Goal: Transaction & Acquisition: Purchase product/service

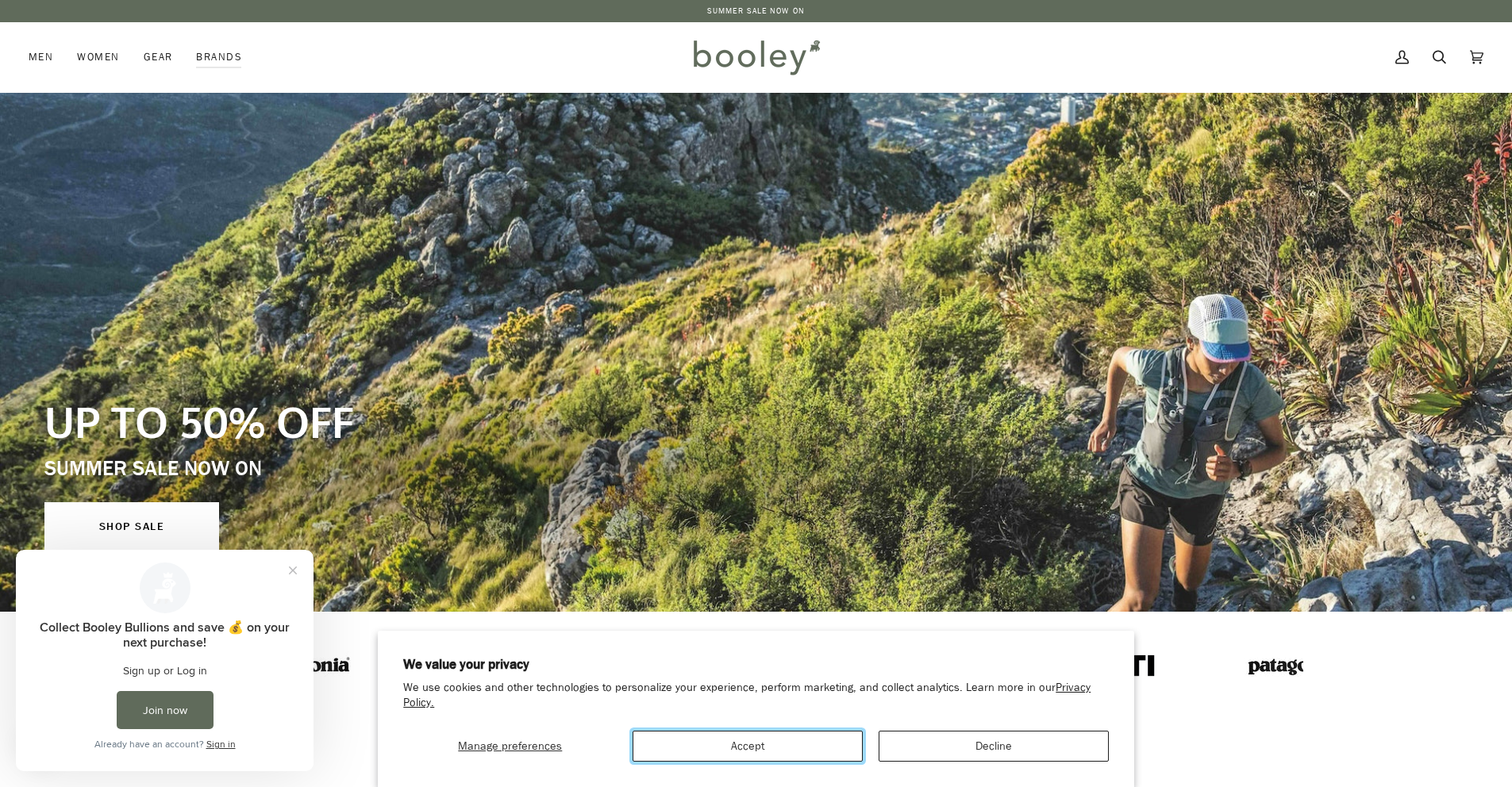
click at [791, 746] on button "Accept" at bounding box center [748, 746] width 230 height 31
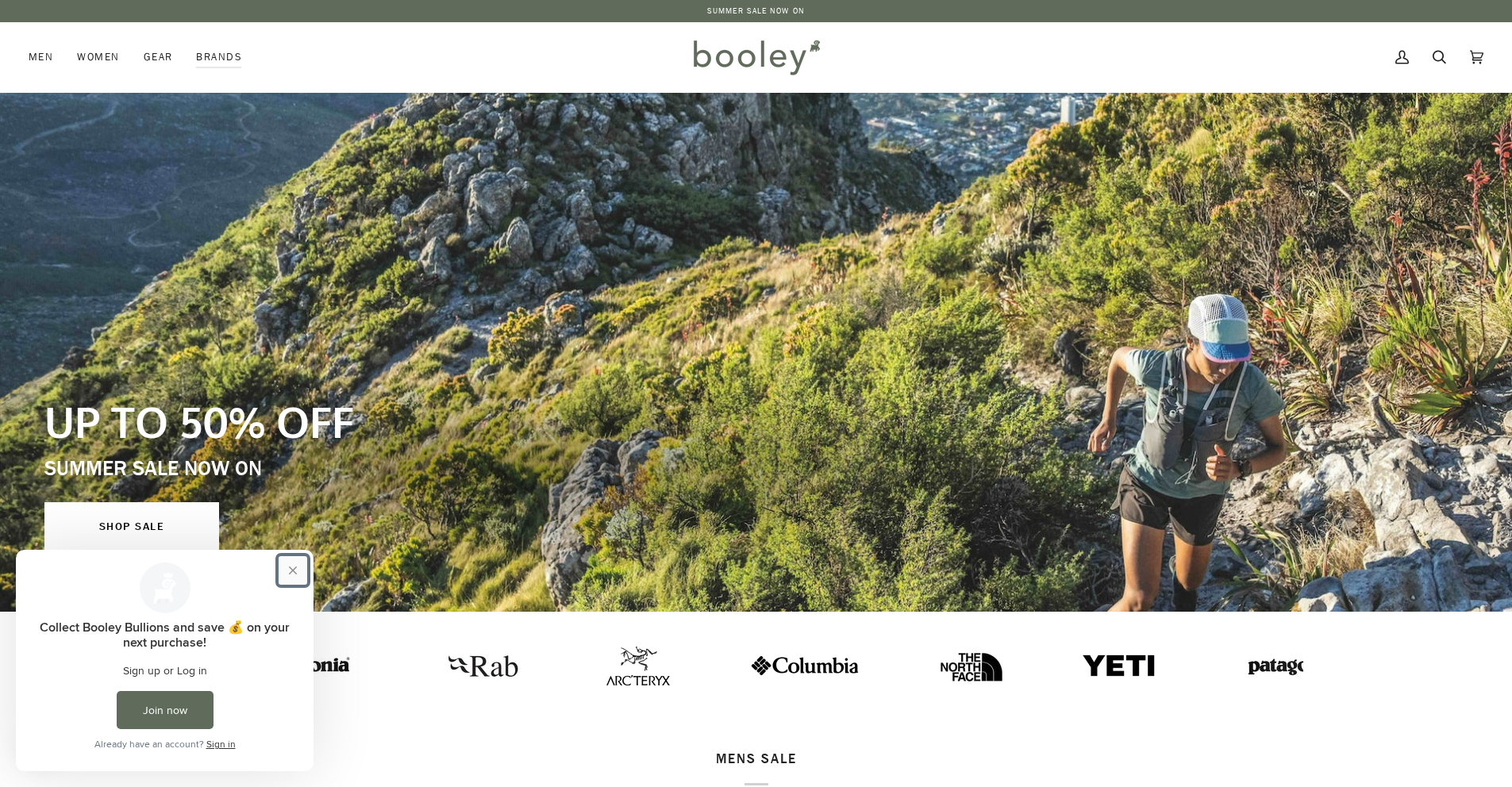
click at [290, 573] on button "Close prompt" at bounding box center [292, 570] width 29 height 29
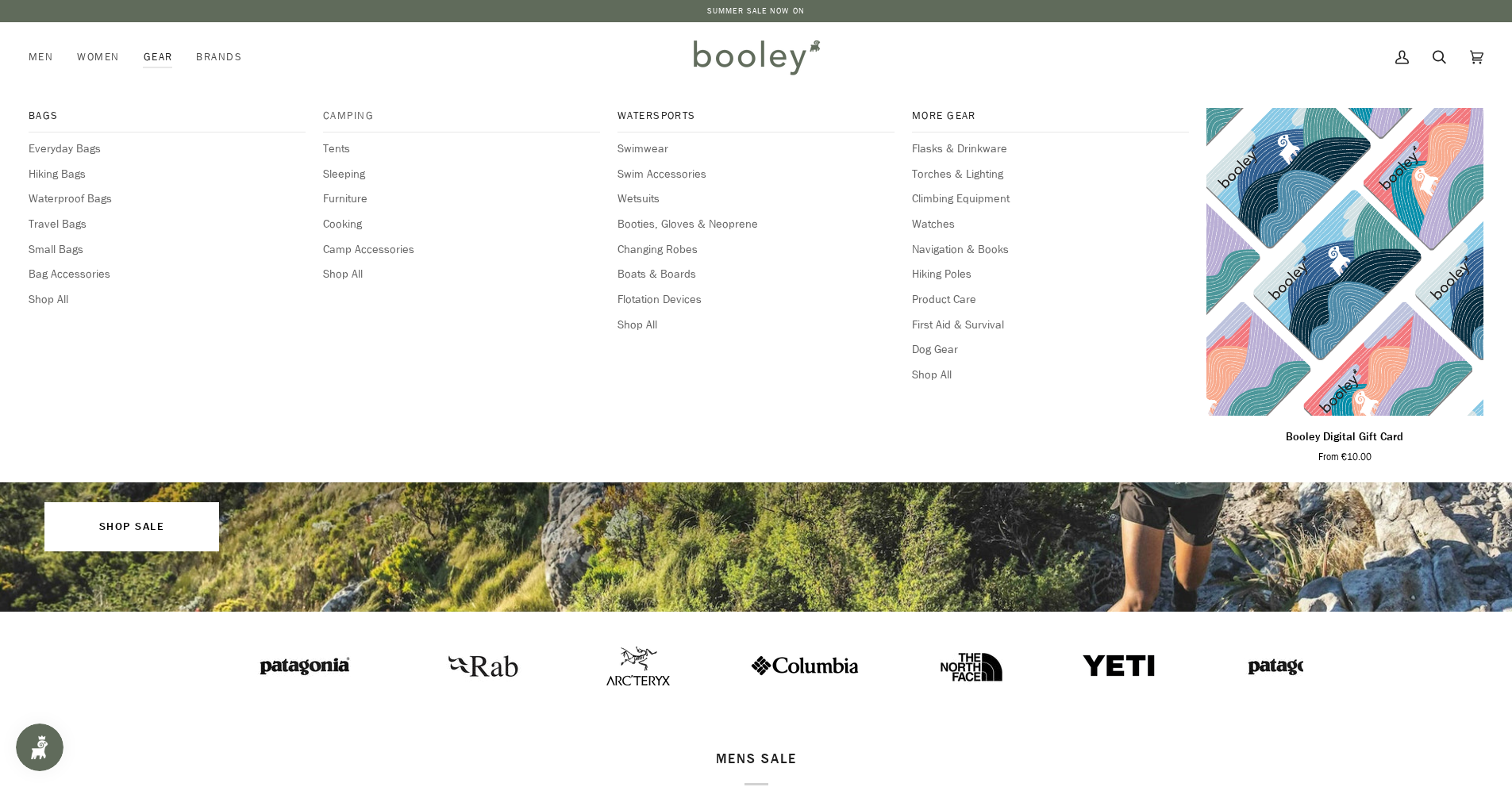
click at [342, 114] on span "Camping" at bounding box center [461, 115] width 277 height 16
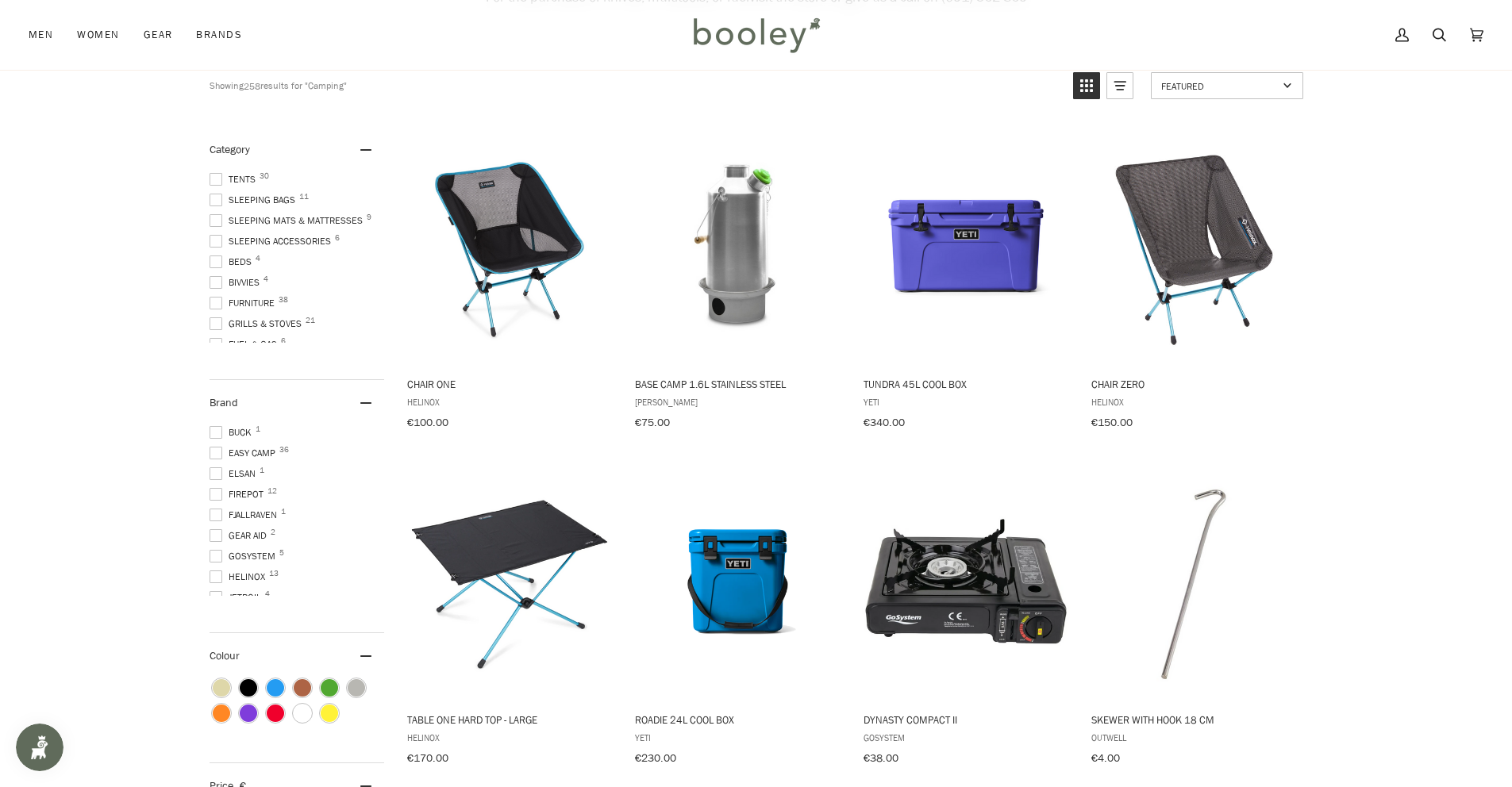
scroll to position [191, 0]
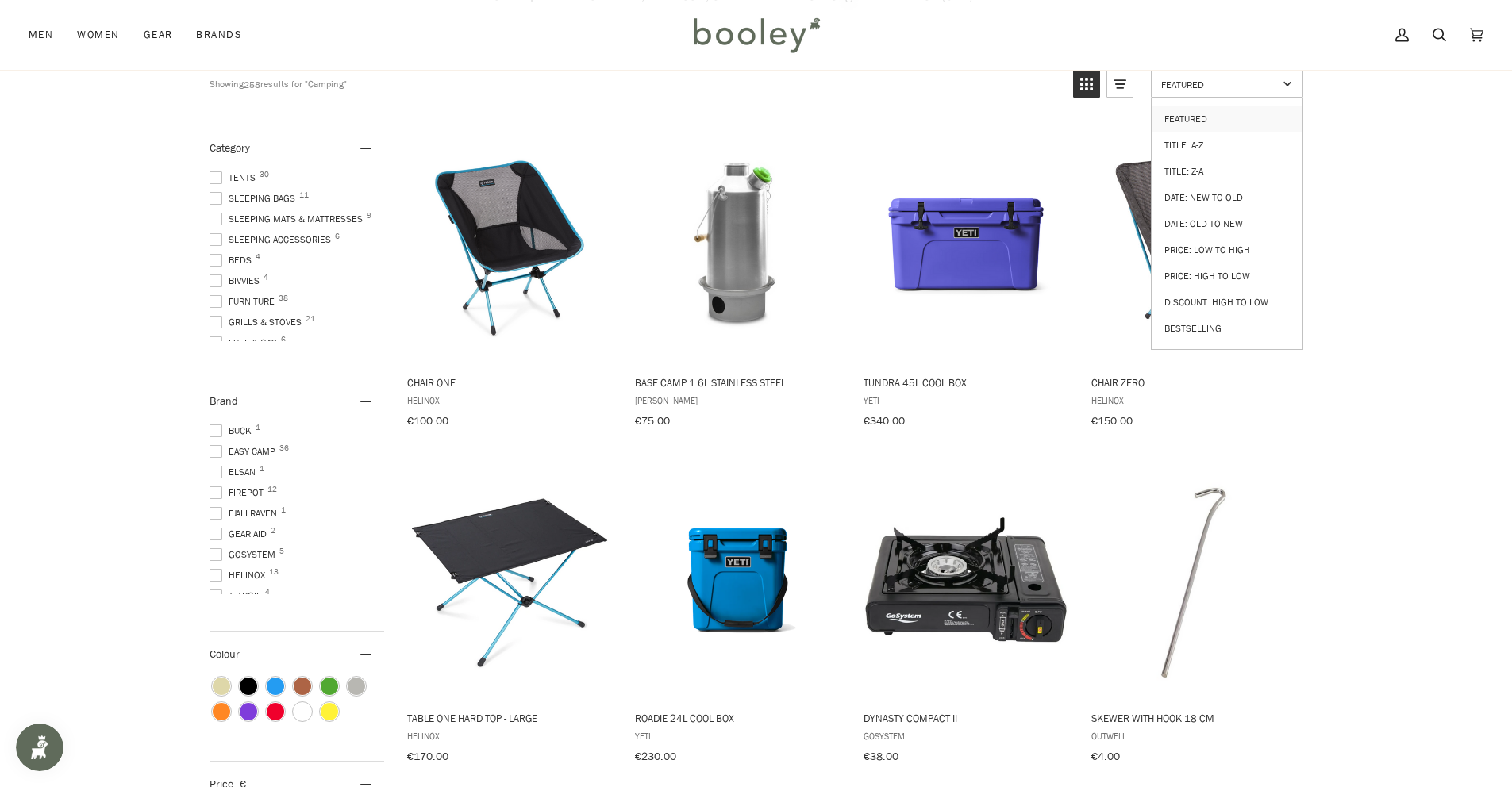
click at [1189, 86] on span "Featured" at bounding box center [1219, 84] width 117 height 14
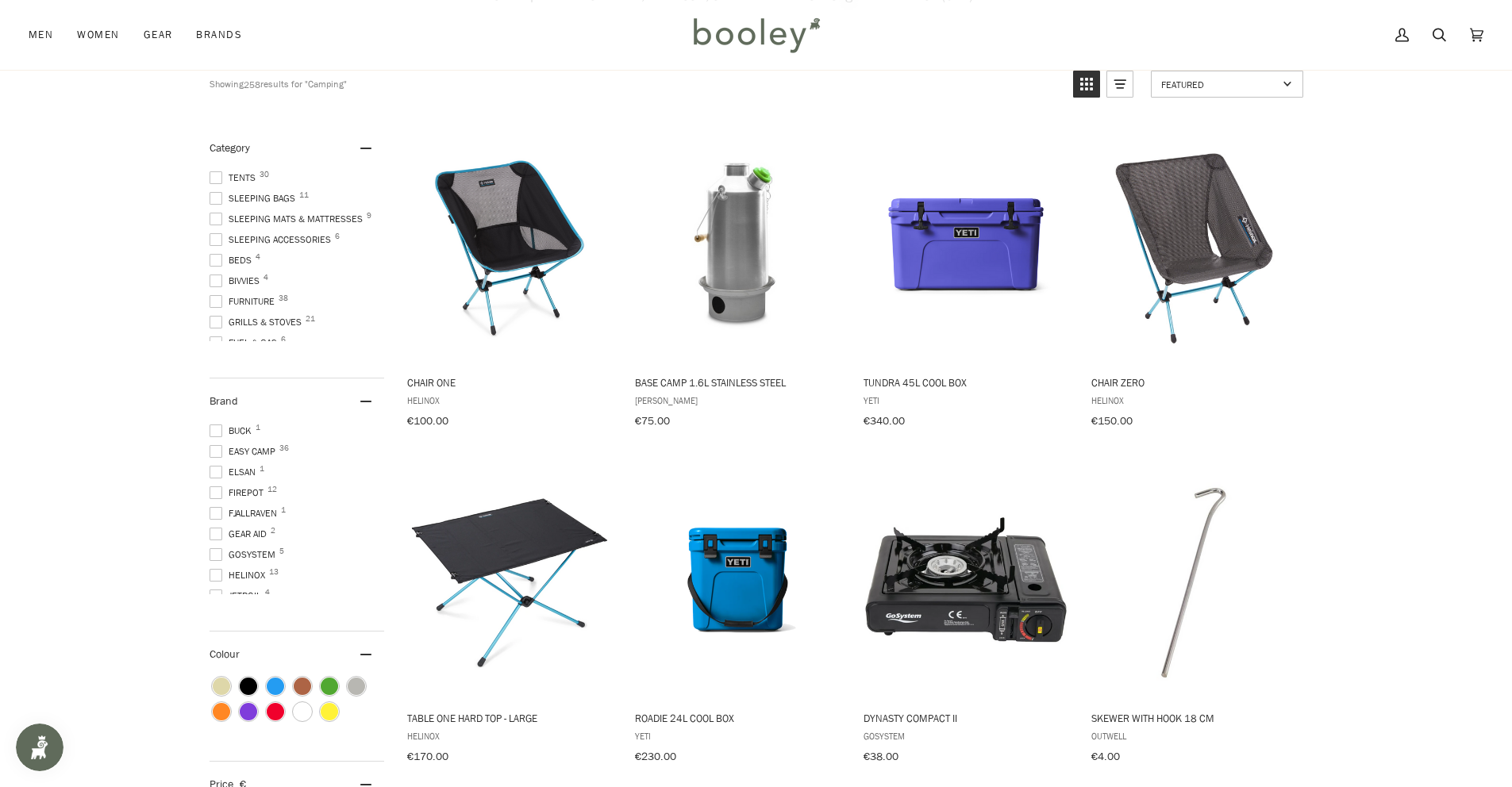
click at [1189, 86] on span "Featured" at bounding box center [1219, 84] width 117 height 14
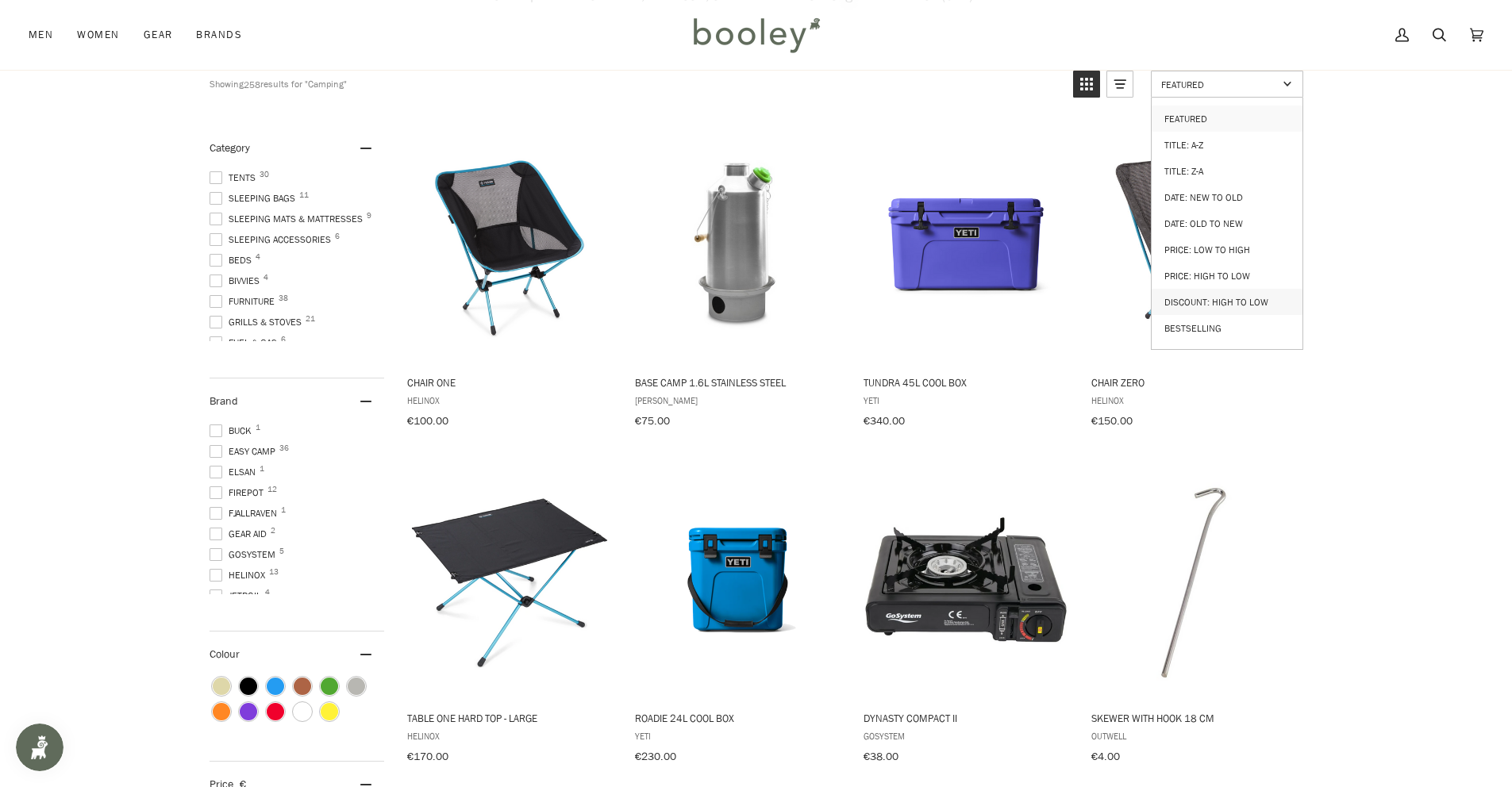
click at [1243, 289] on link "Discount: High to Low" at bounding box center [1227, 302] width 151 height 26
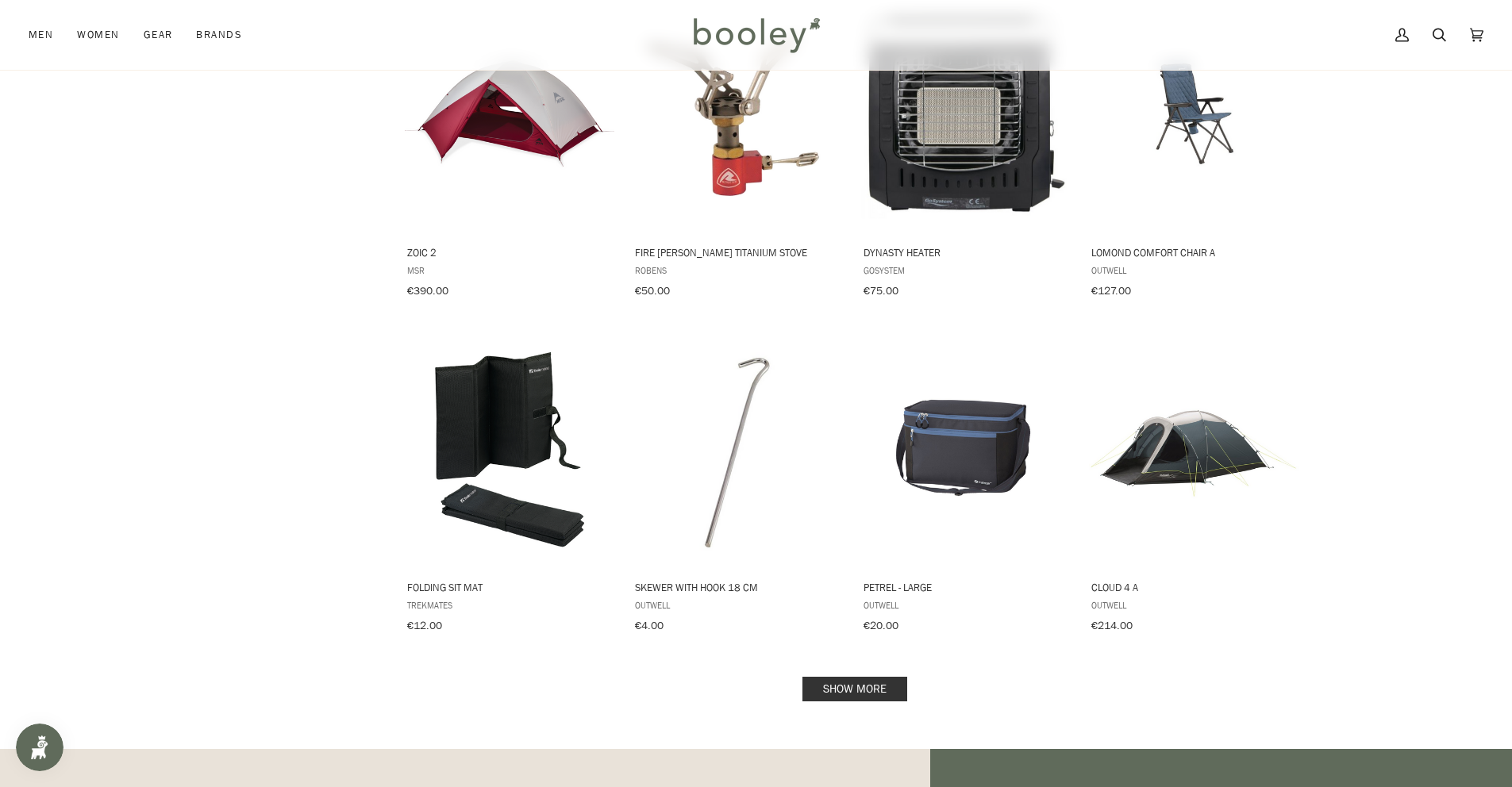
scroll to position [1333, 0]
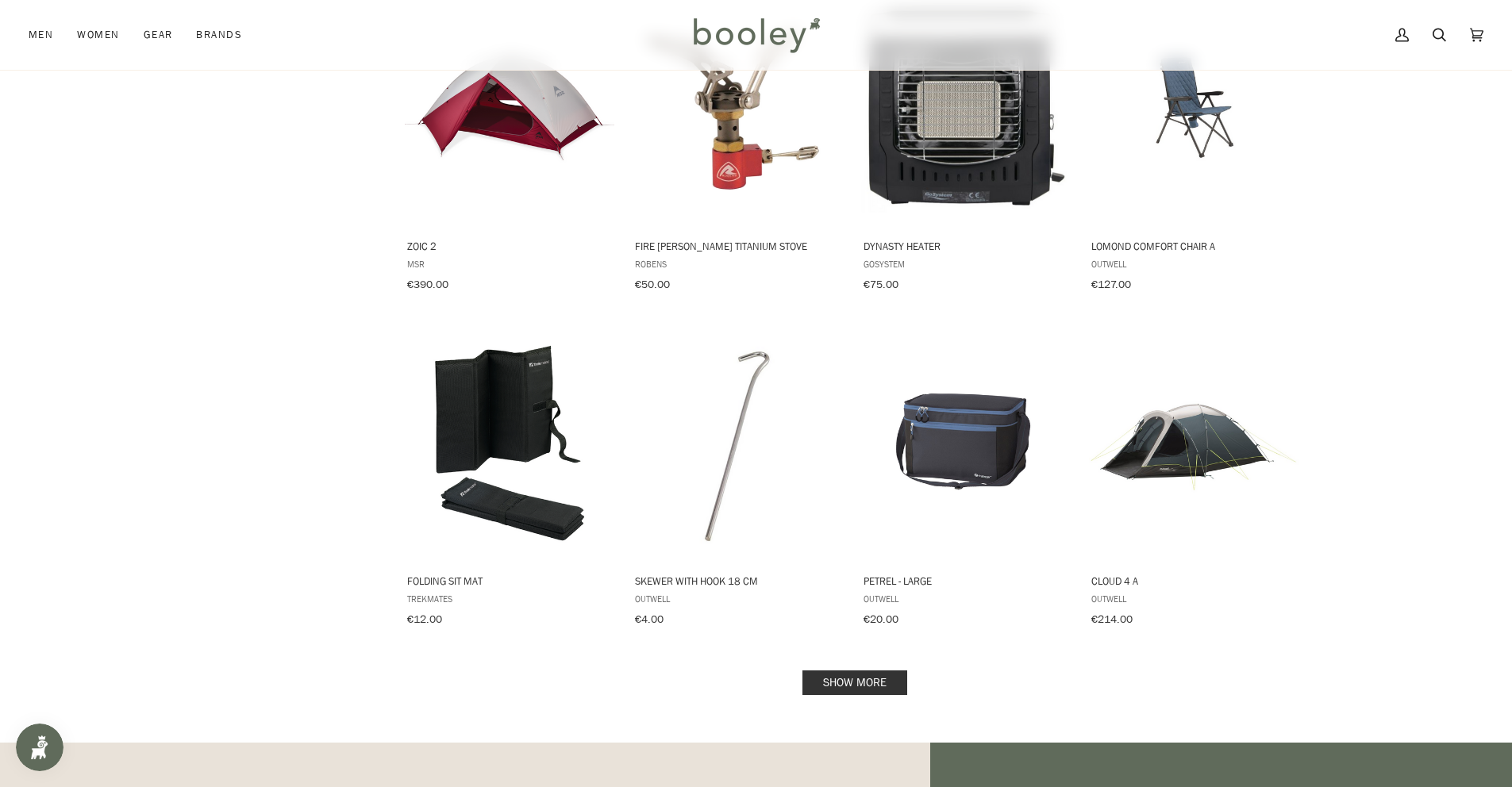
click at [876, 670] on link "Show more" at bounding box center [855, 682] width 105 height 25
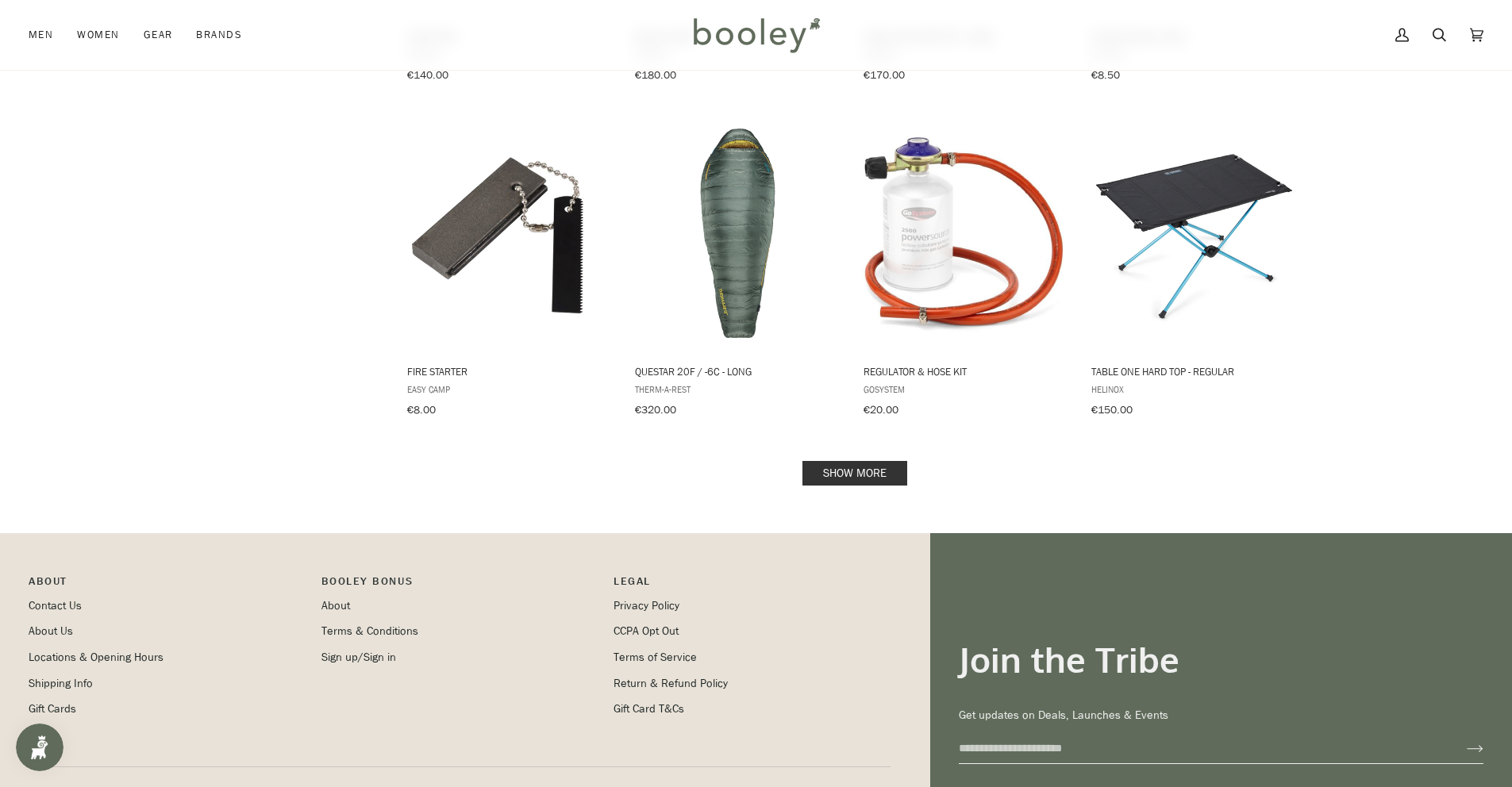
scroll to position [3217, 0]
click at [883, 462] on link "Show more" at bounding box center [855, 474] width 105 height 25
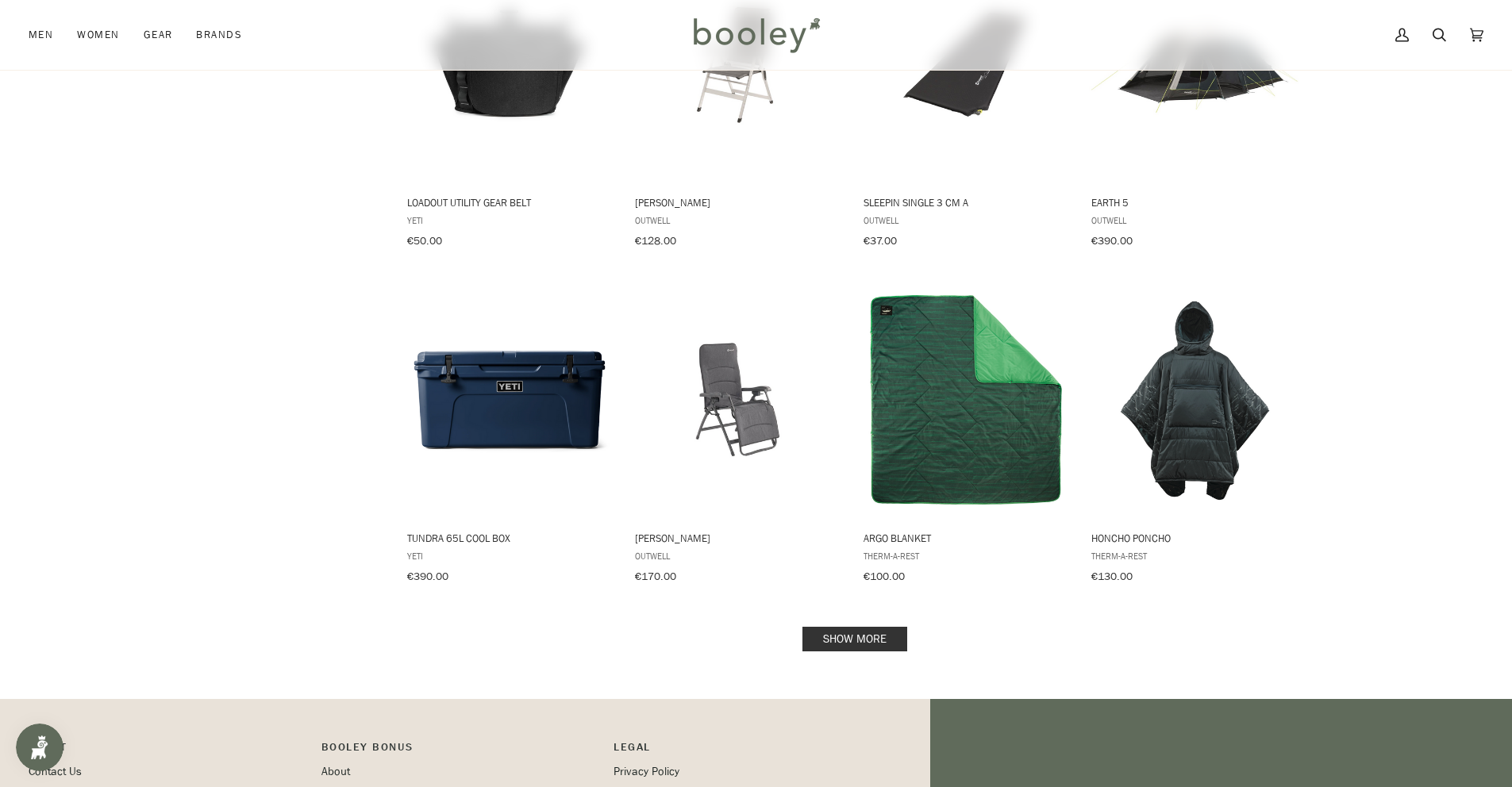
scroll to position [4760, 0]
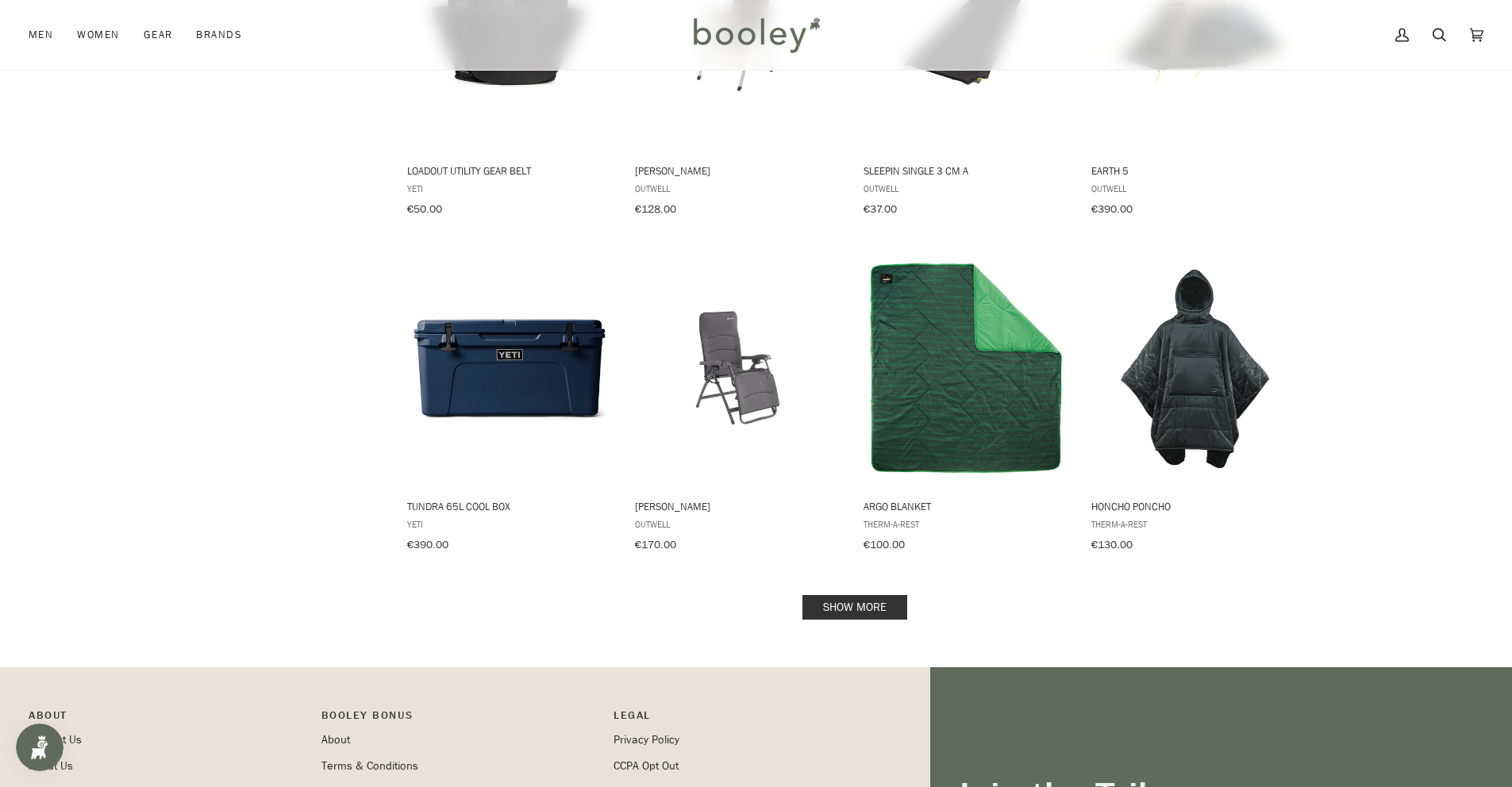
click at [870, 595] on link "Show more" at bounding box center [855, 607] width 105 height 25
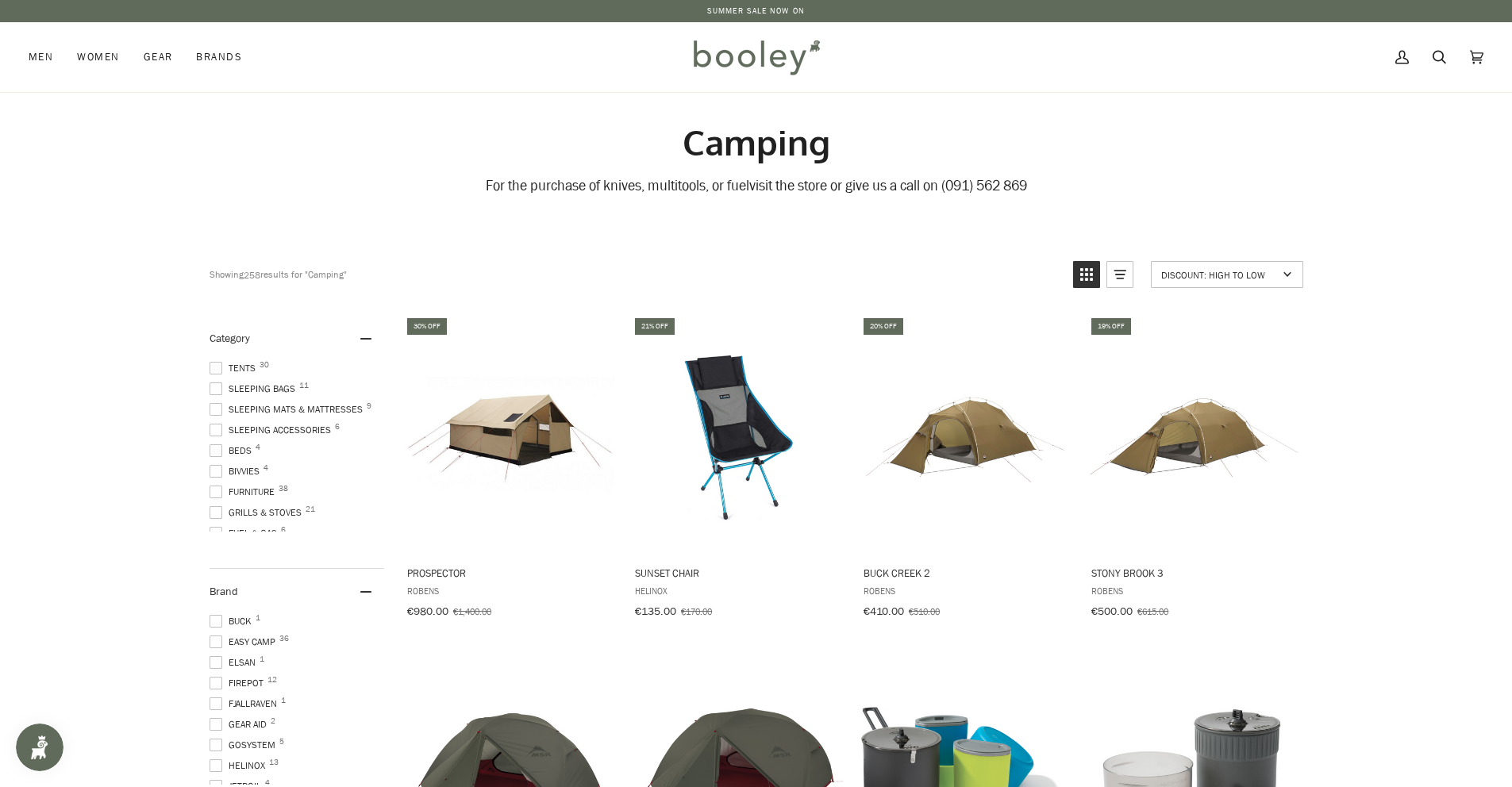
click at [219, 367] on span at bounding box center [216, 368] width 13 height 13
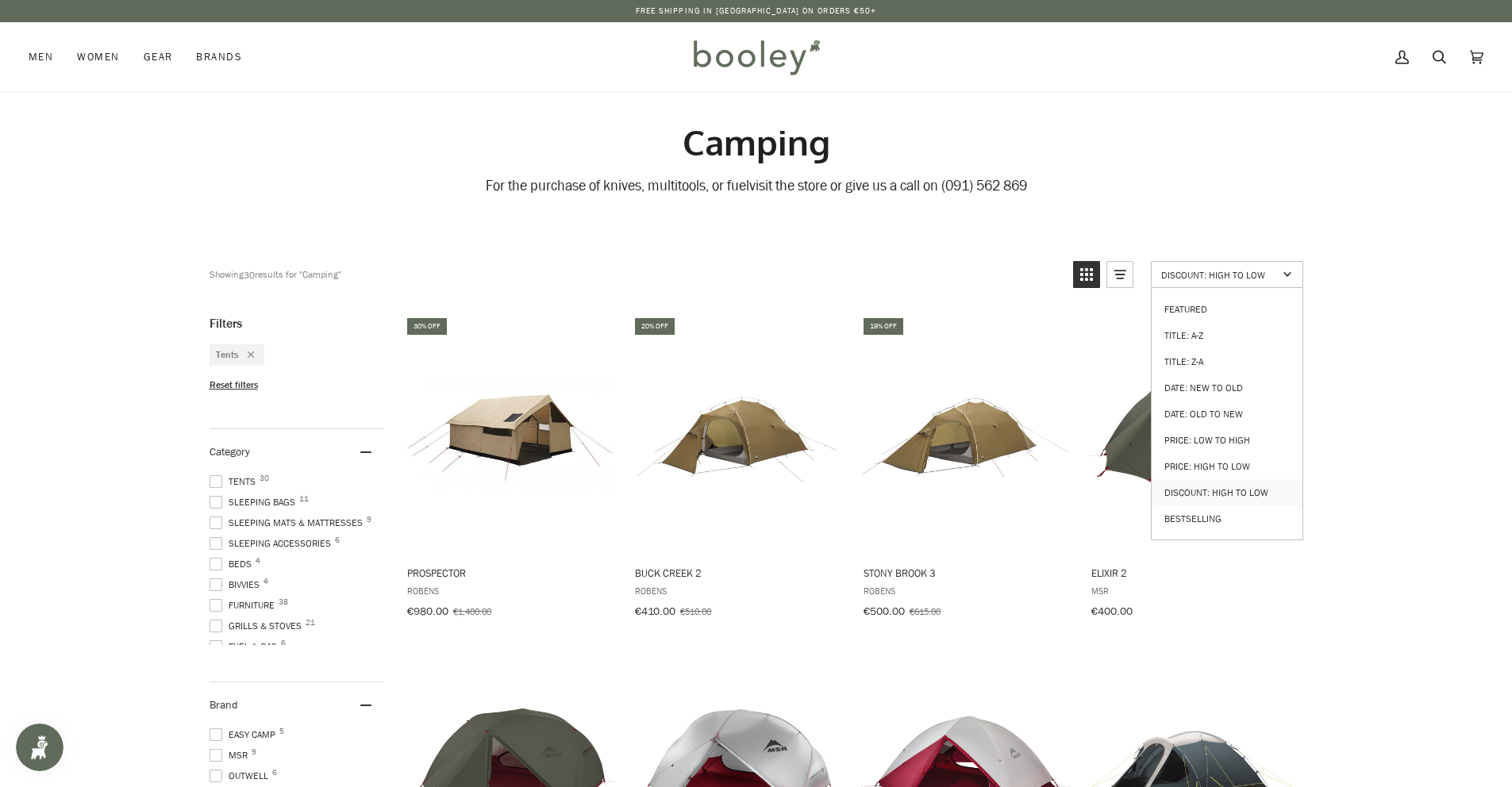
click at [1240, 272] on span "Discount: High to Low" at bounding box center [1219, 274] width 117 height 14
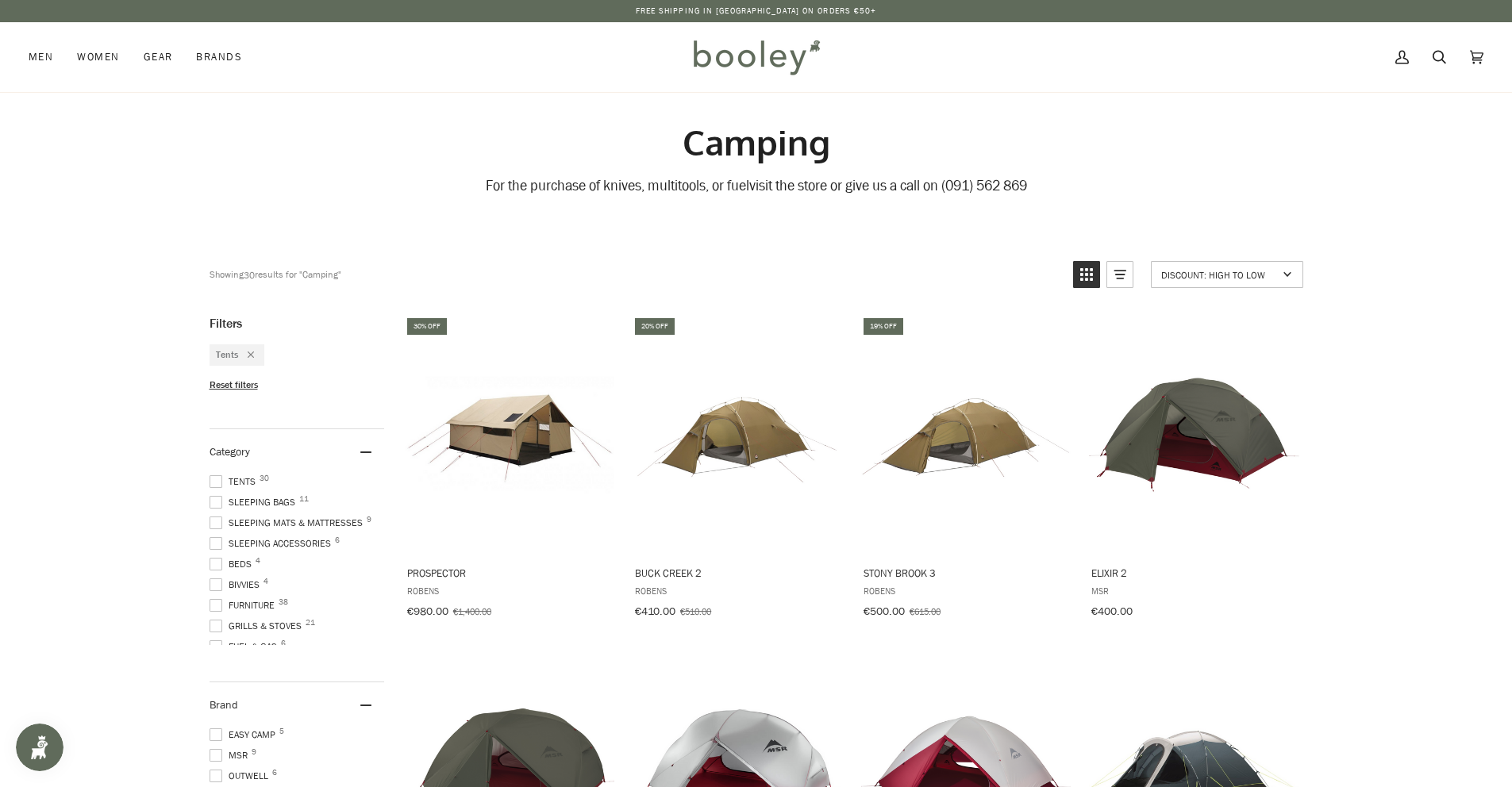
click at [1240, 272] on span "Discount: High to Low" at bounding box center [1219, 274] width 117 height 14
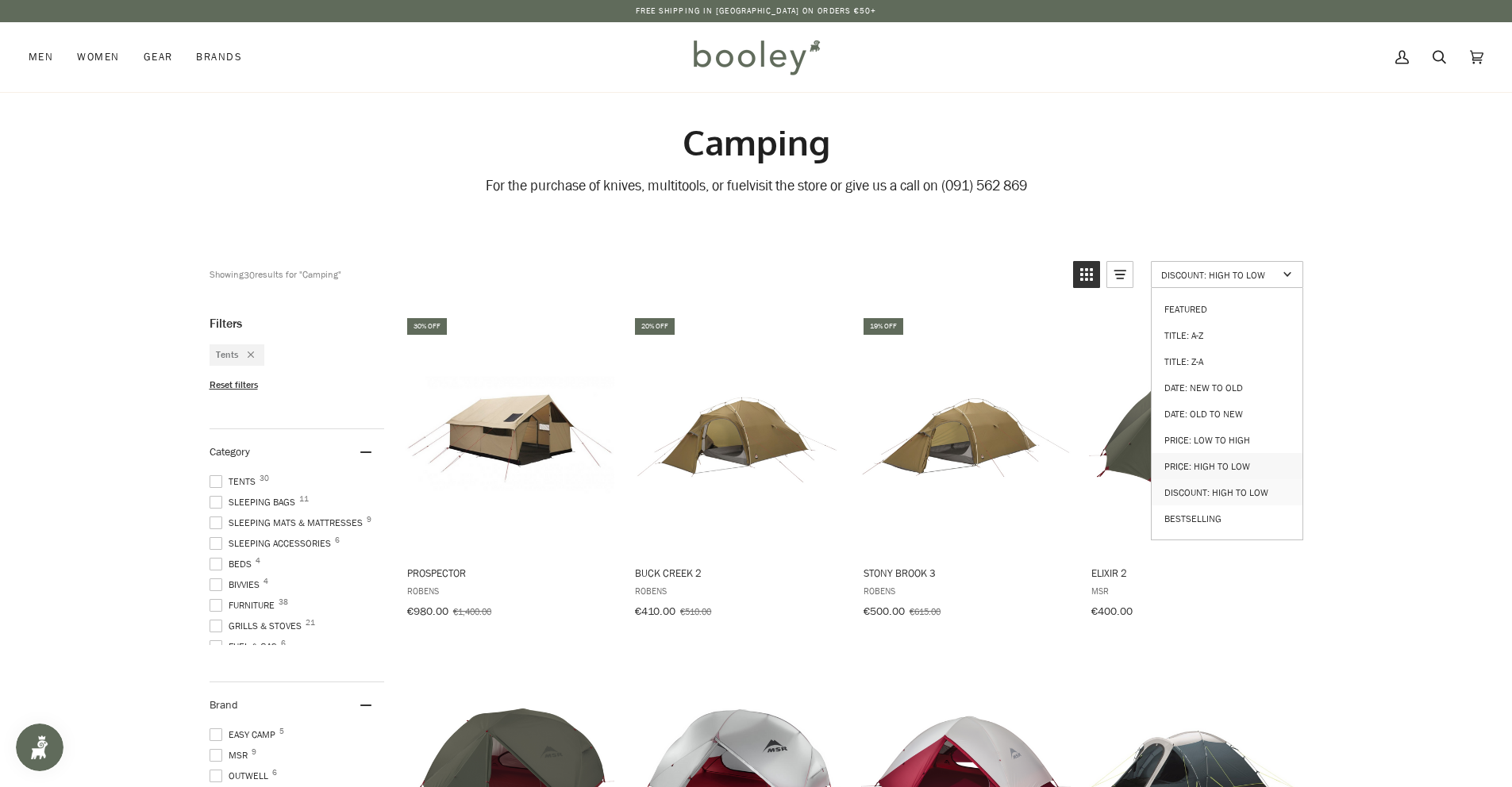
click at [1222, 454] on link "Price: High to Low" at bounding box center [1227, 466] width 151 height 26
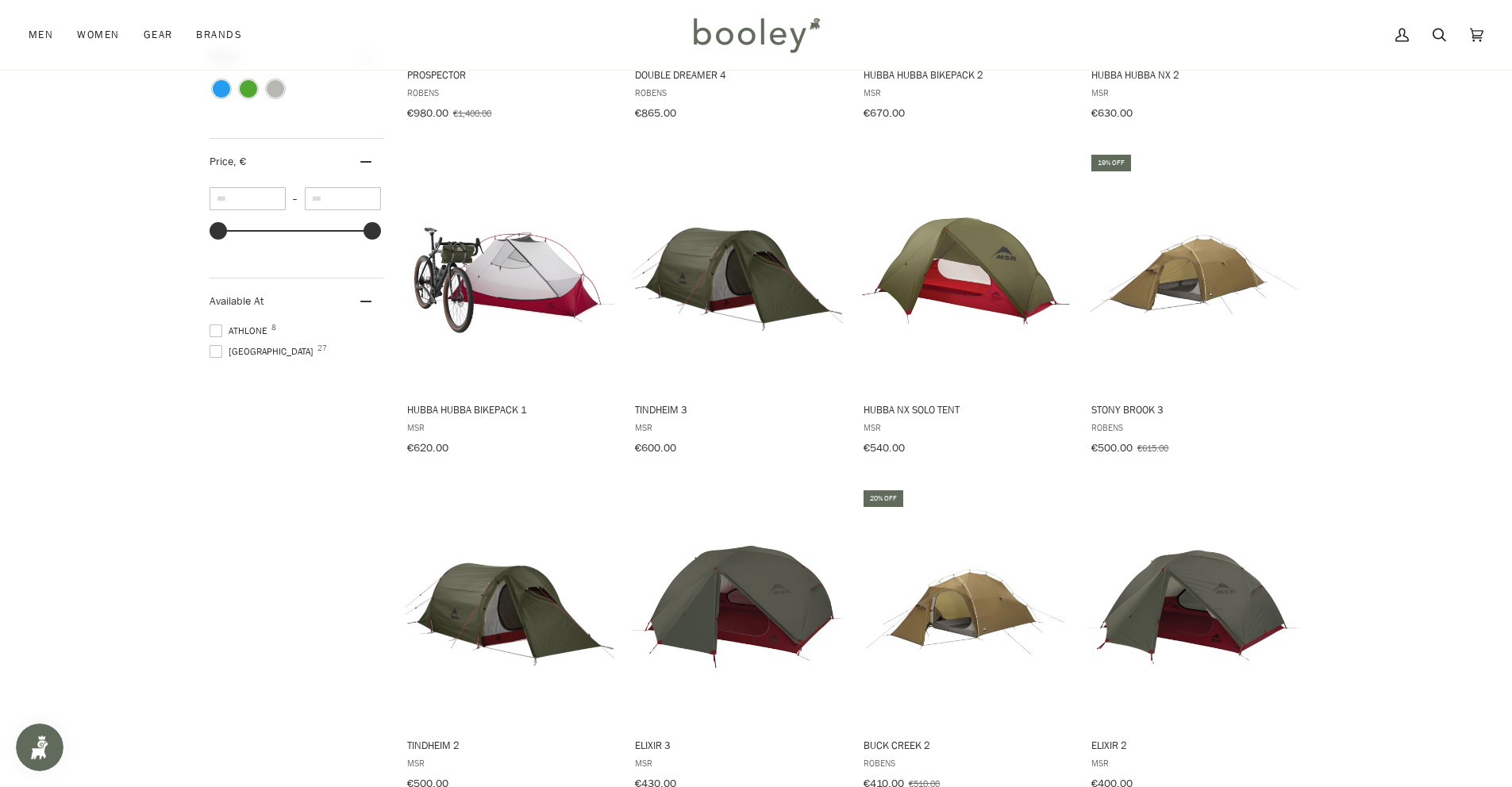
scroll to position [793, 0]
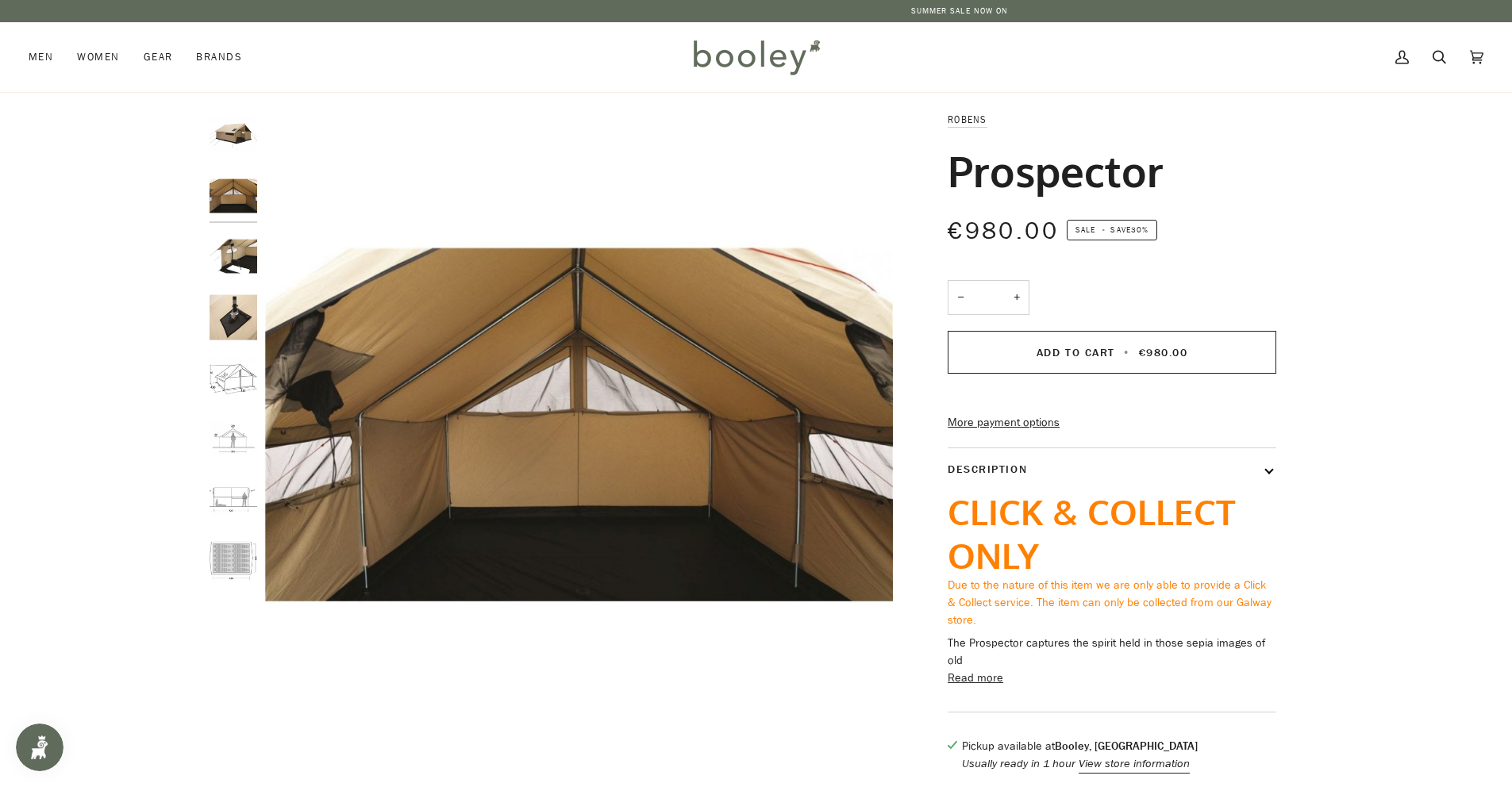
click at [236, 252] on img "Robens Prospector - Booley Galway" at bounding box center [234, 257] width 48 height 48
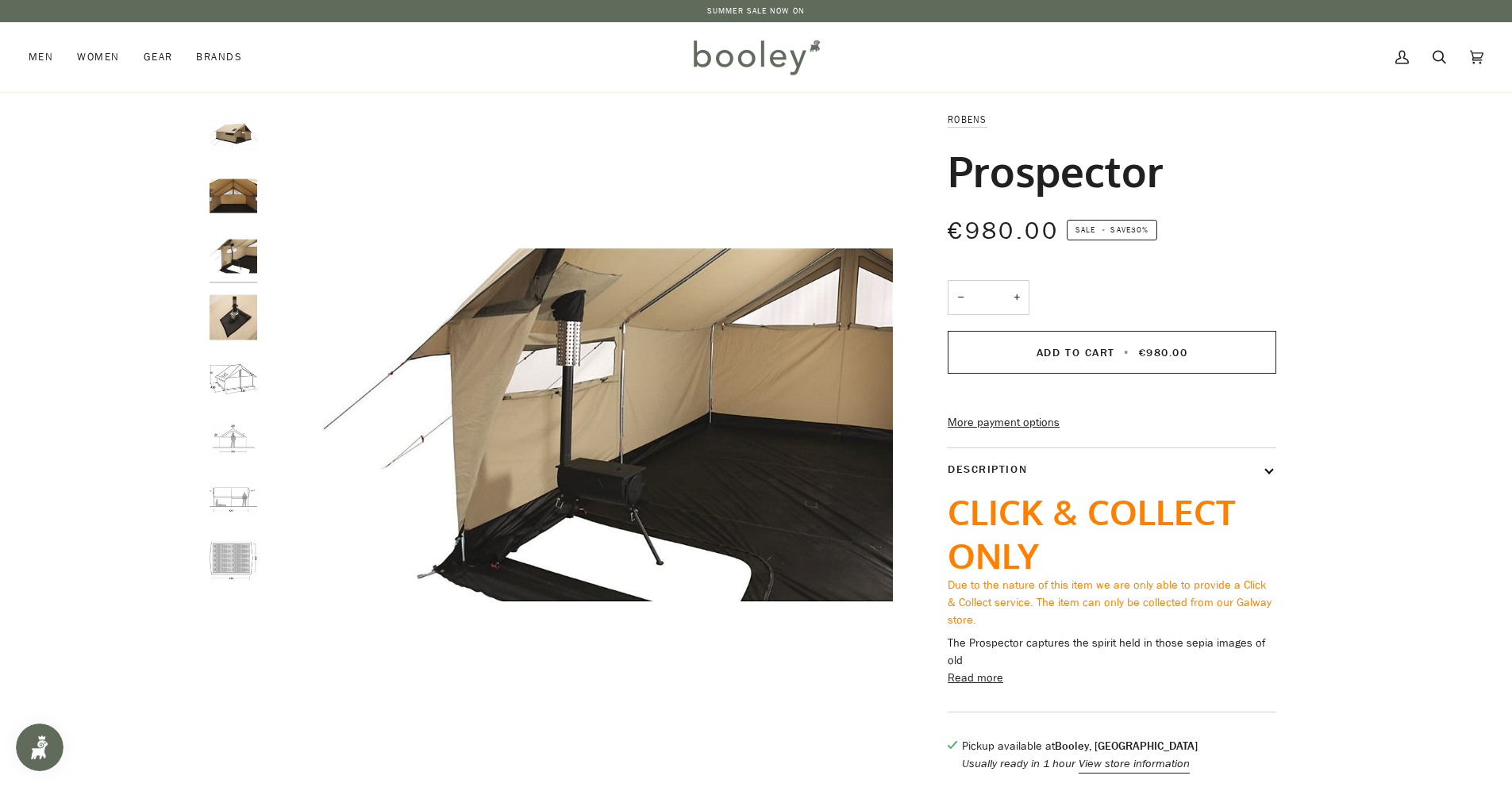
click at [235, 301] on img "Robens Prospector - Booley Galway" at bounding box center [234, 318] width 48 height 48
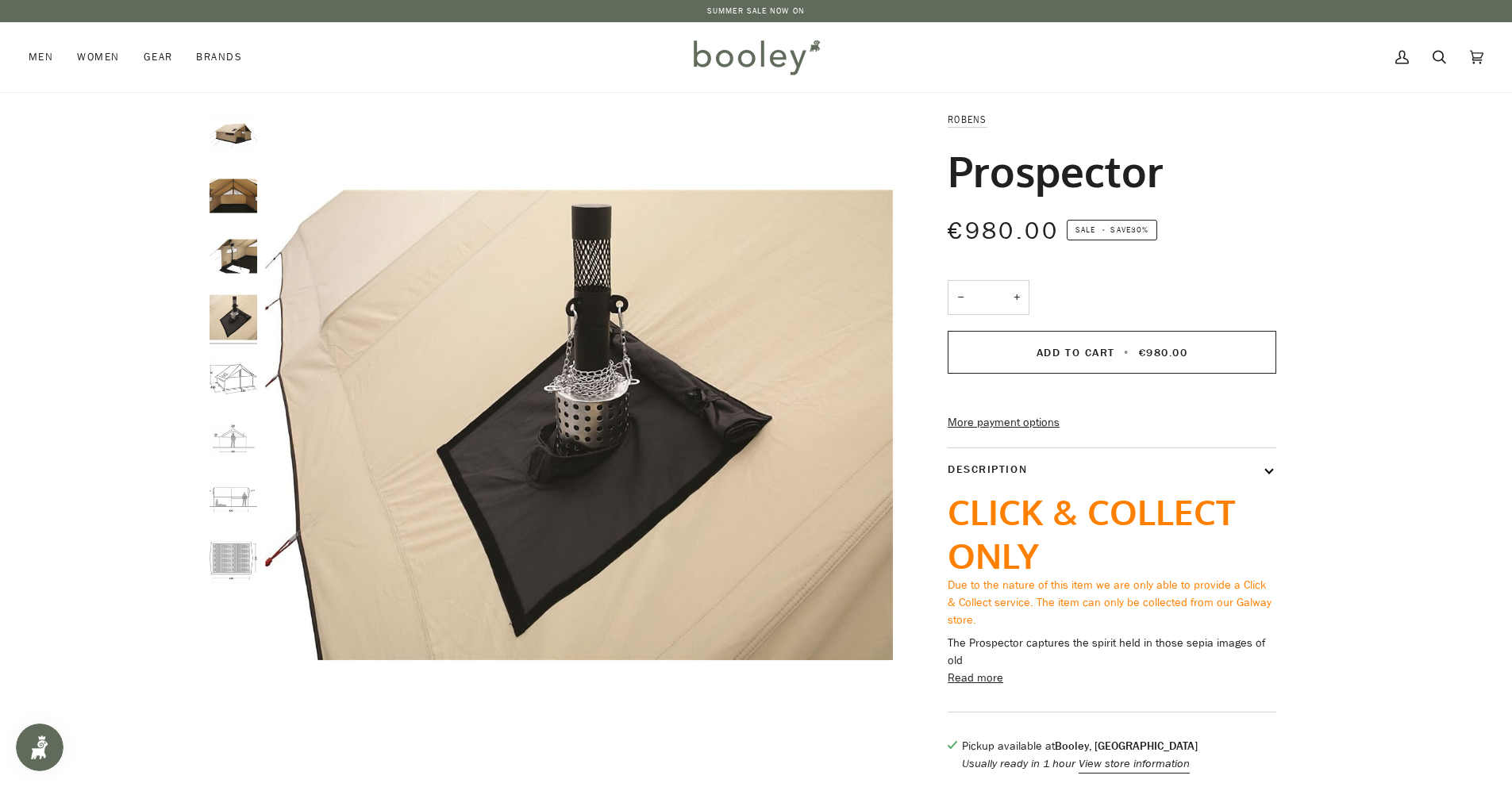
click at [238, 355] on img "Robens Prospector - Booley Galway" at bounding box center [234, 378] width 48 height 48
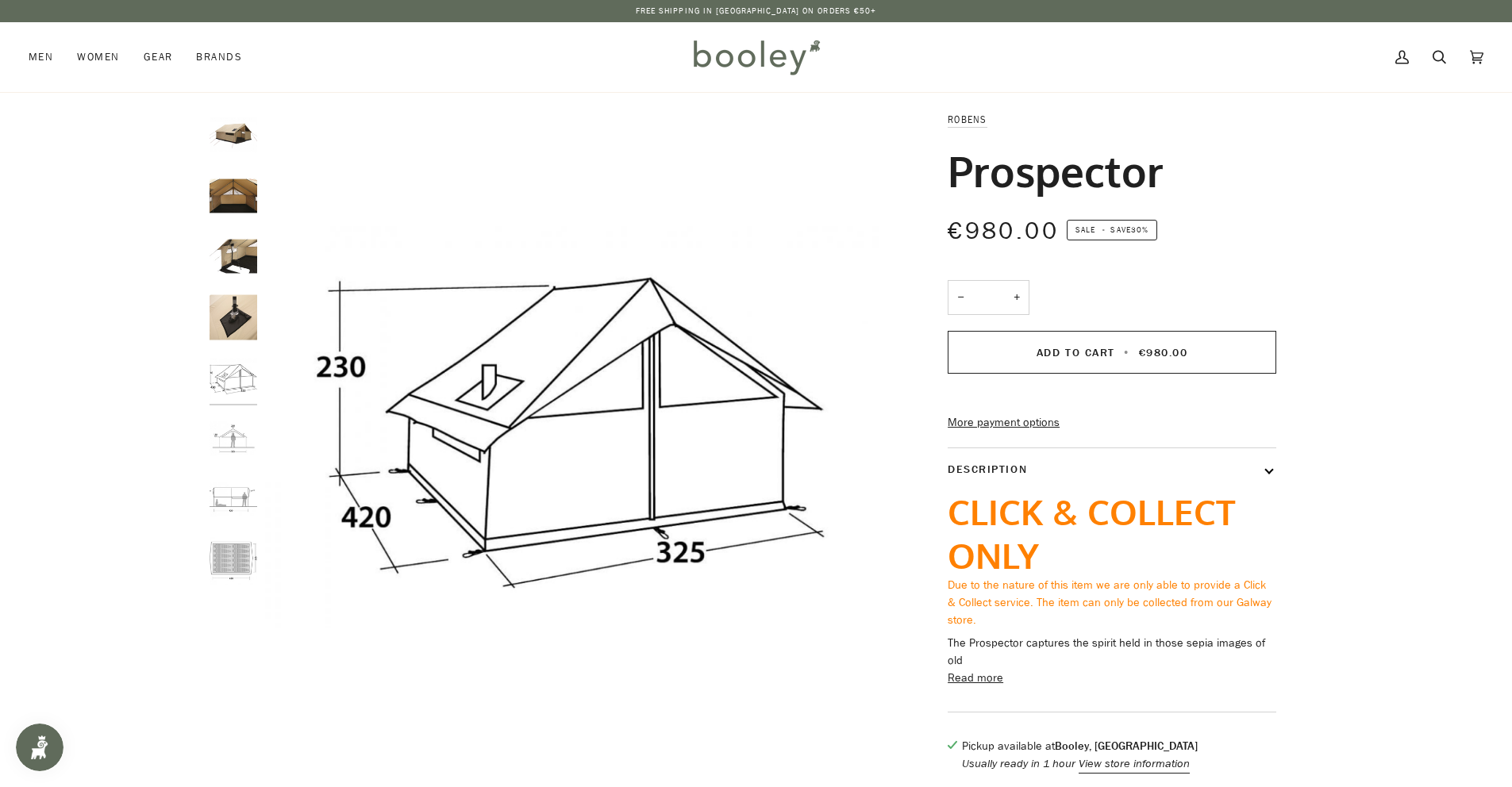
click at [238, 425] on img "Robens Prospector - Booley Galway" at bounding box center [234, 439] width 48 height 48
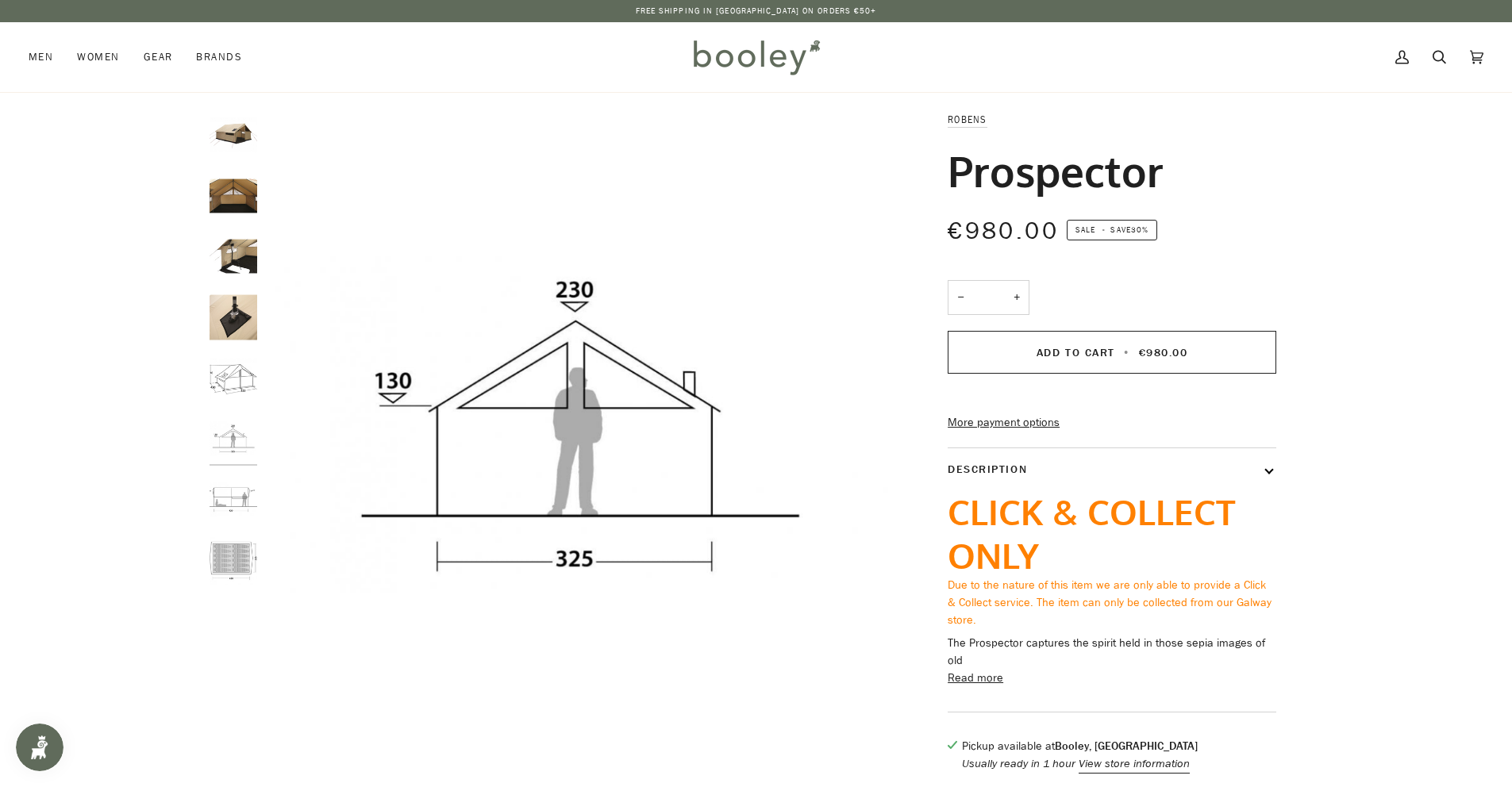
click at [233, 492] on img "Robens Prospector - Booley Galway" at bounding box center [234, 500] width 48 height 48
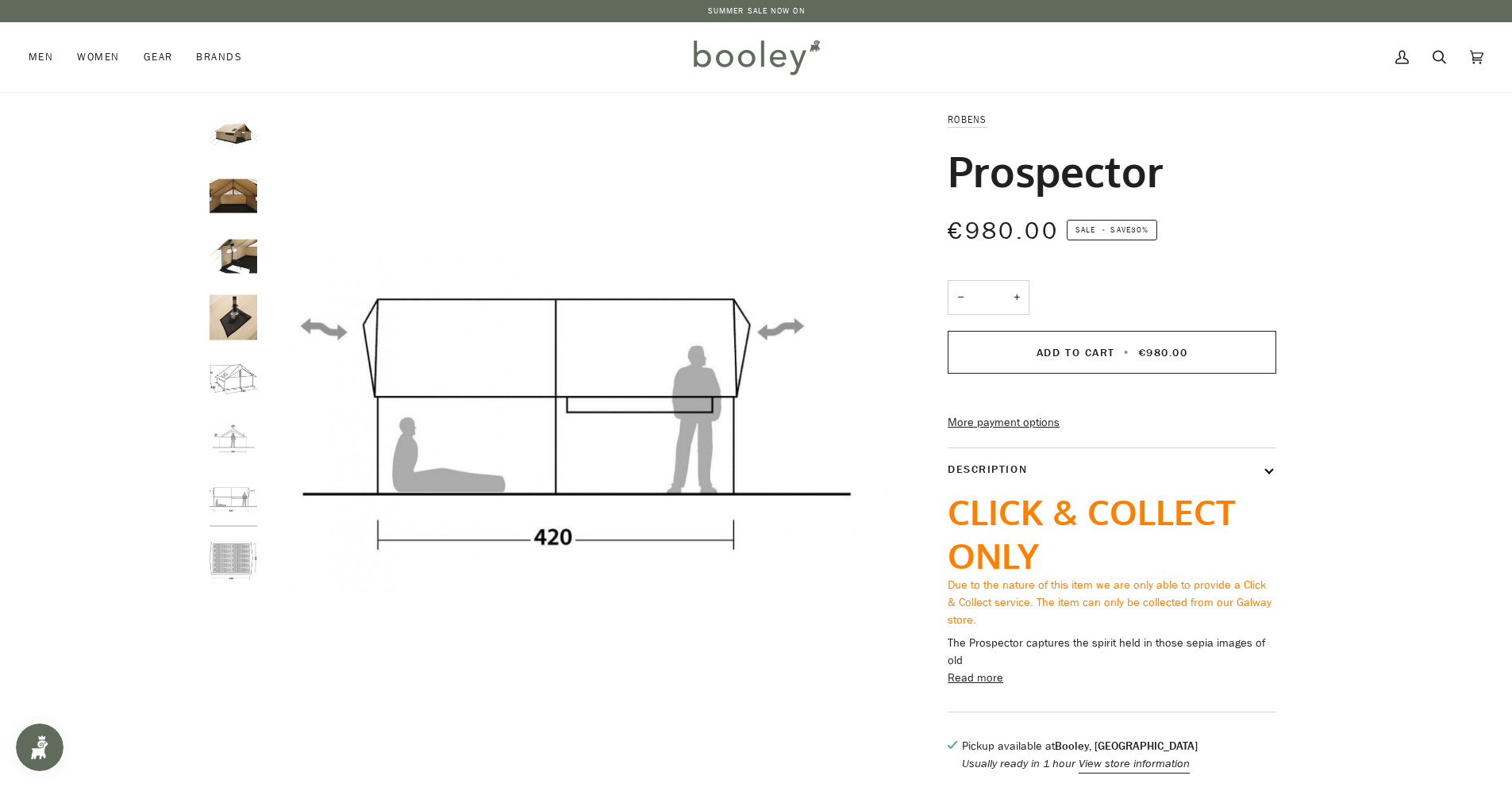
click at [233, 551] on img "Robens Prospector - Booley Galway" at bounding box center [234, 561] width 48 height 48
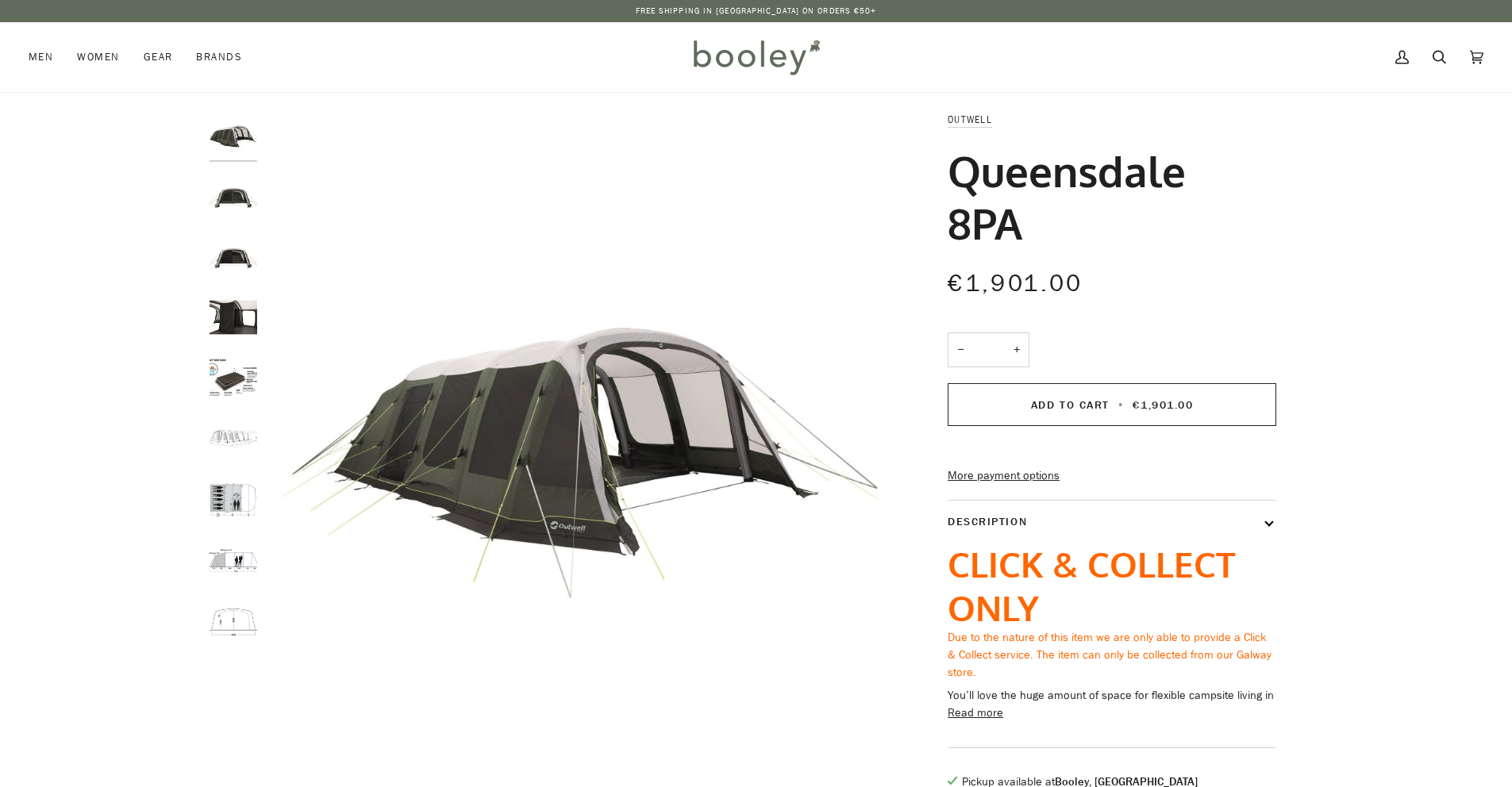
click at [227, 188] on img "Outwell Queensdale 8PA - Booley Galway" at bounding box center [234, 196] width 48 height 48
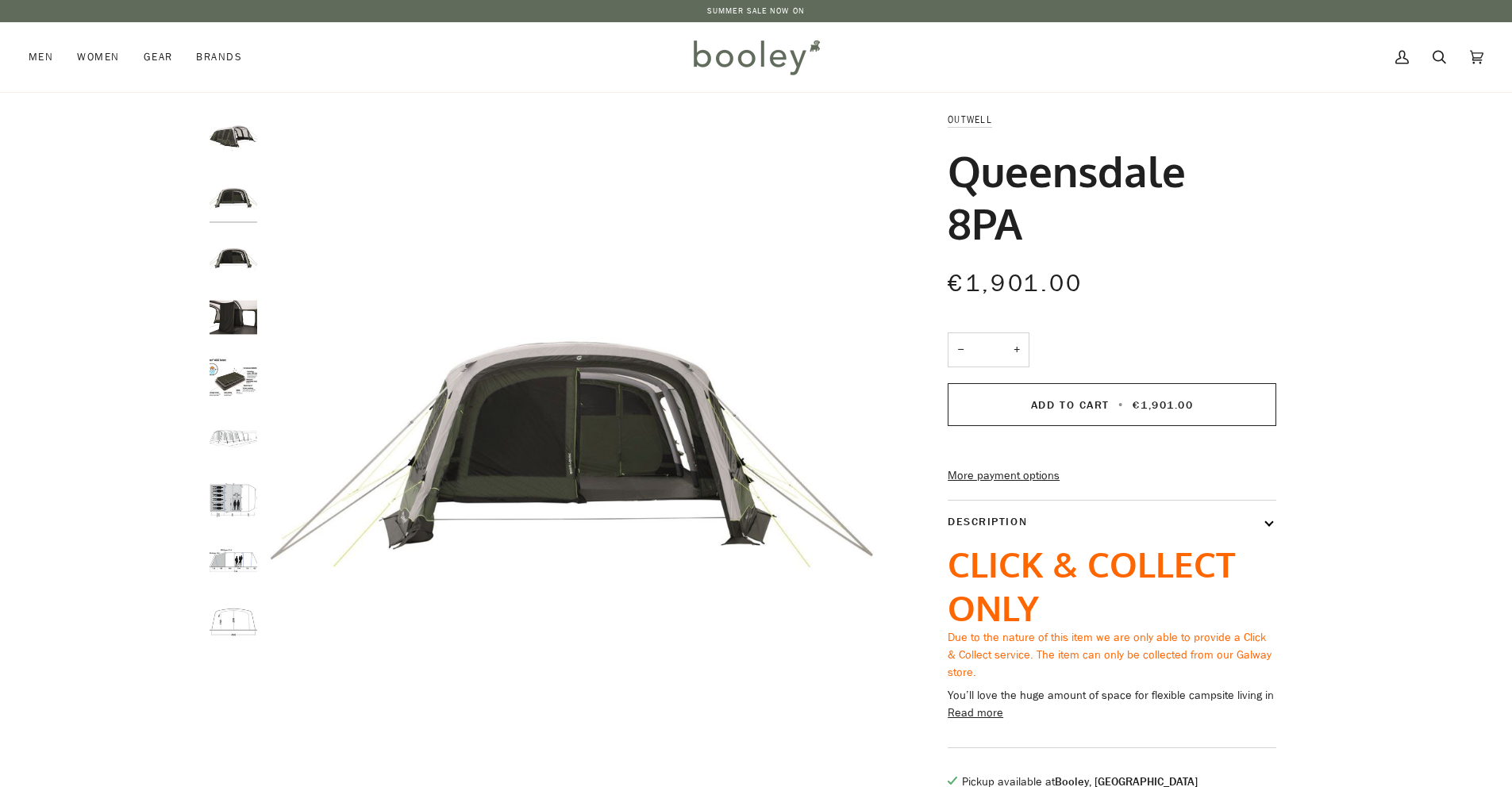
click at [231, 256] on img "Outwell Queensdale 8PA - Booley Galway" at bounding box center [234, 257] width 48 height 48
click at [496, 444] on img "Outwell Queensdale 8PA - Booley Galway" at bounding box center [579, 425] width 628 height 628
click at [290, 710] on icon "Outwell Queensdale 8PA - Booley Galway" at bounding box center [294, 709] width 12 height 12
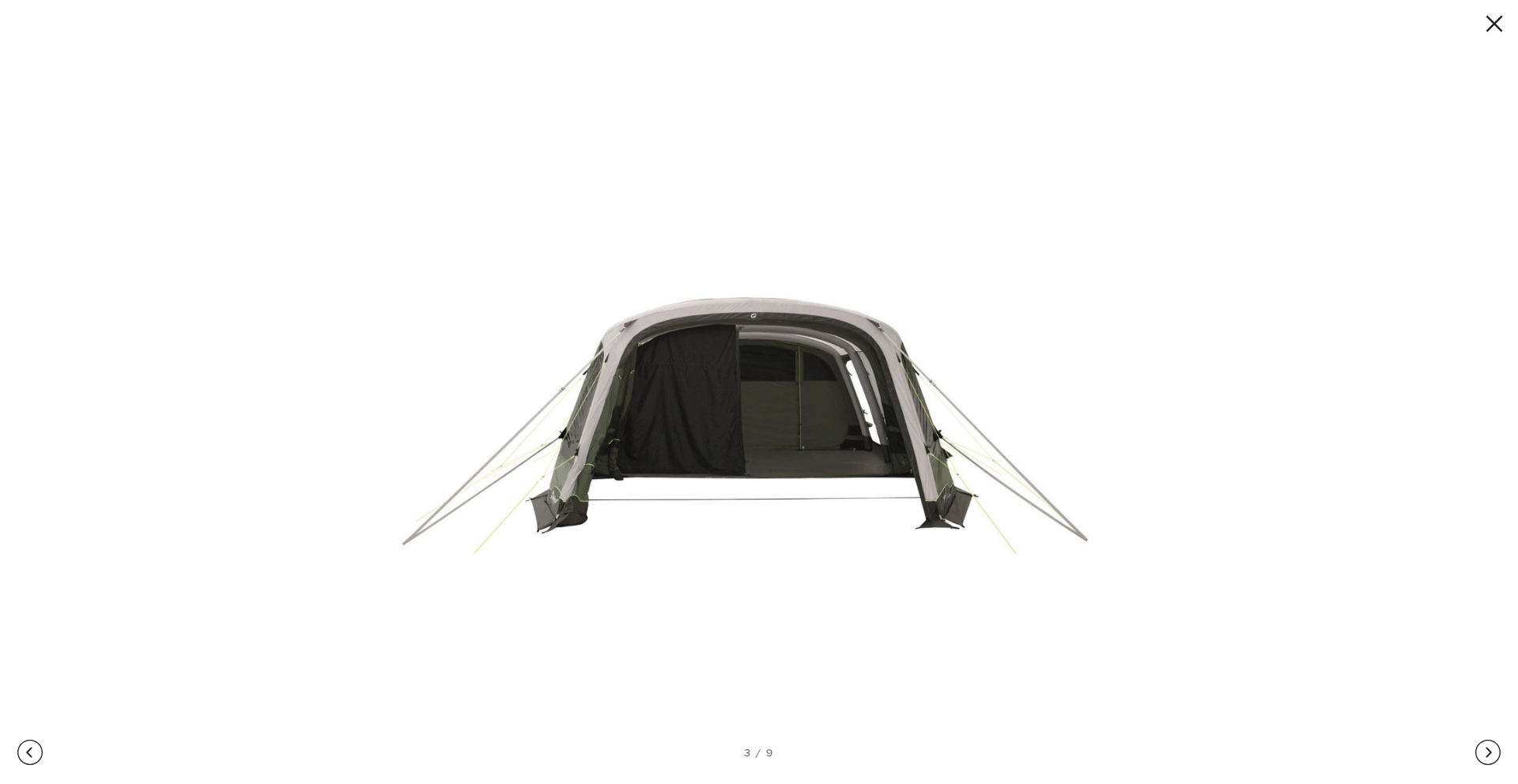
click at [1490, 746] on button at bounding box center [1488, 752] width 26 height 63
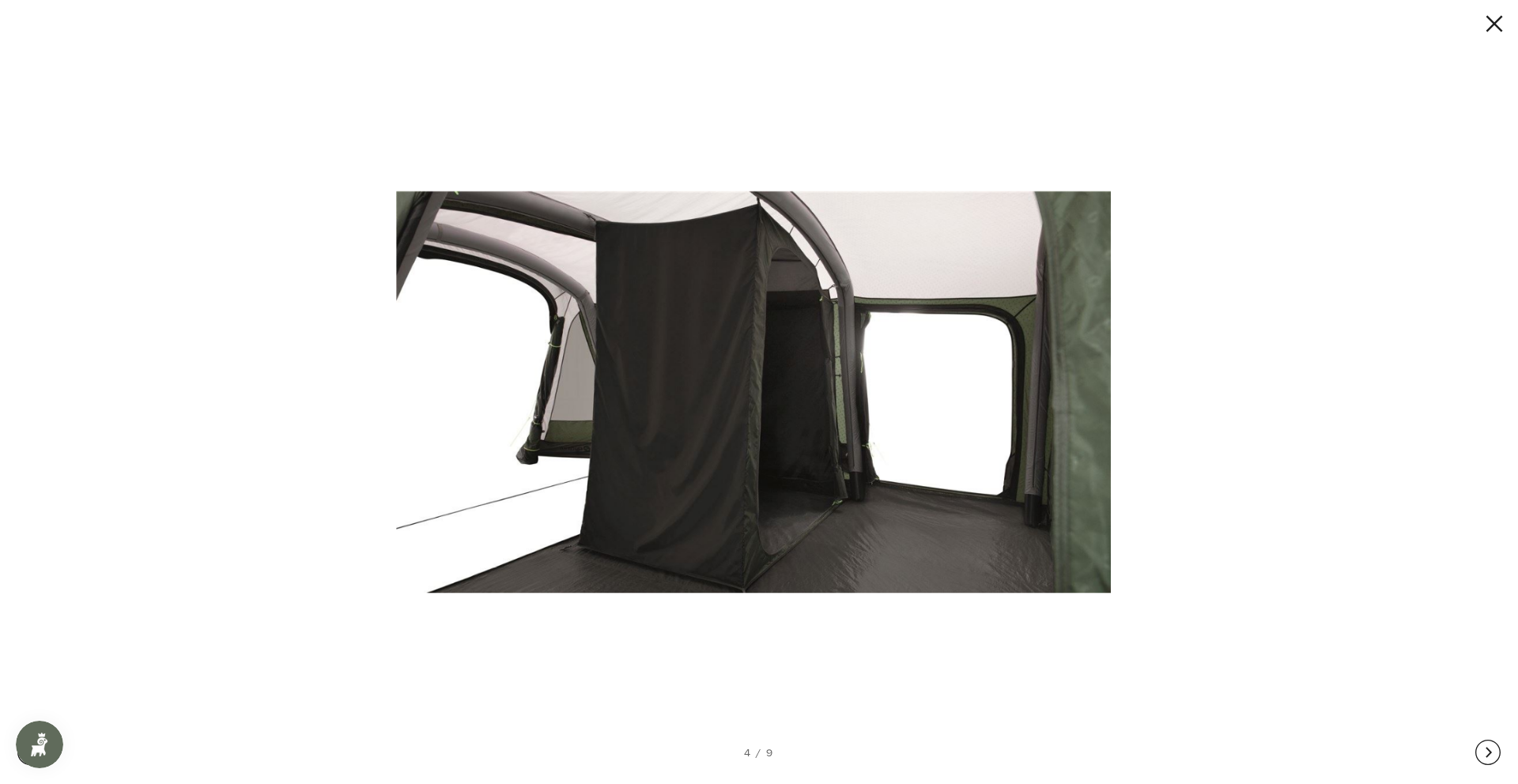
click at [1490, 746] on button at bounding box center [1488, 752] width 26 height 63
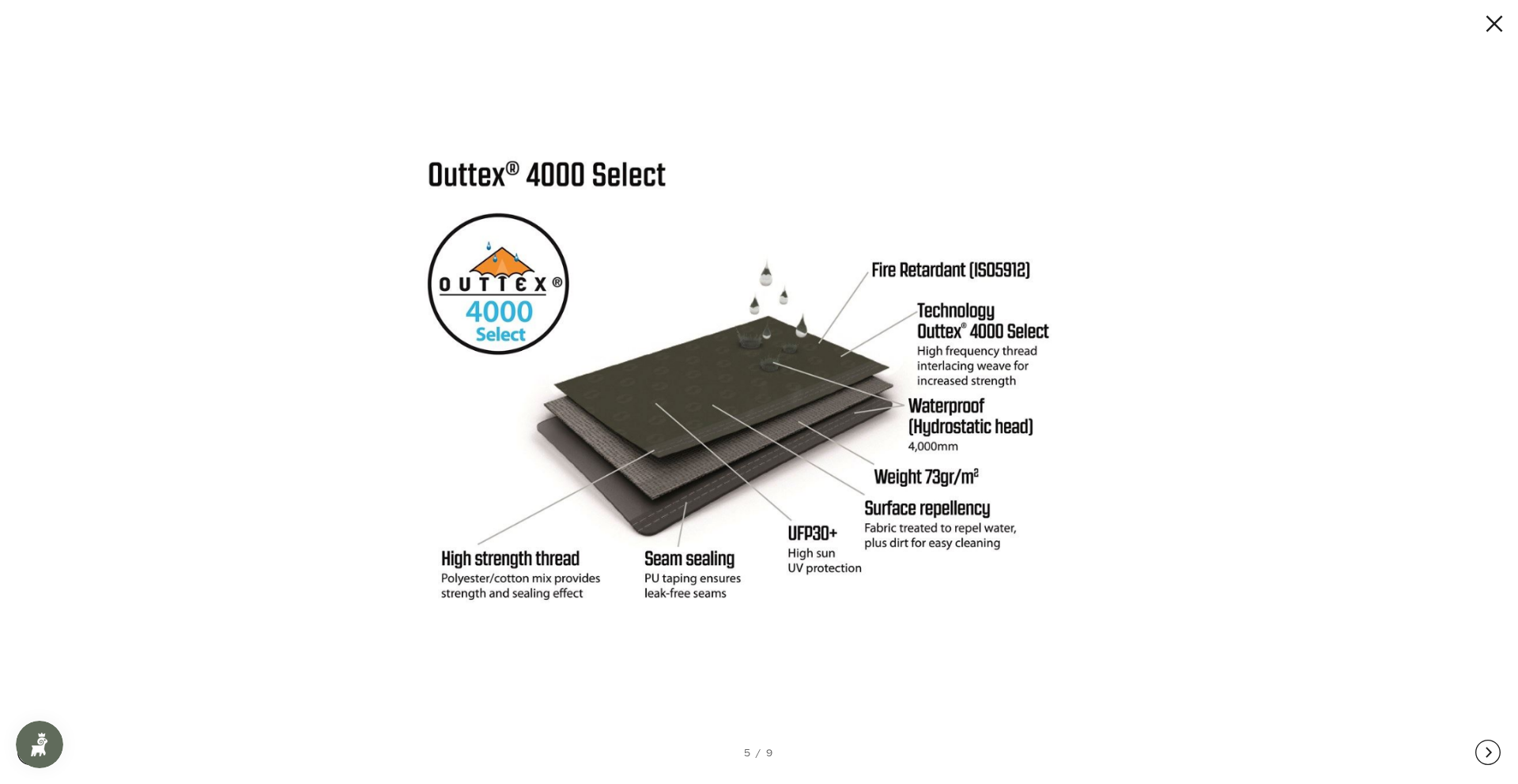
click at [1490, 746] on button at bounding box center [1488, 752] width 26 height 63
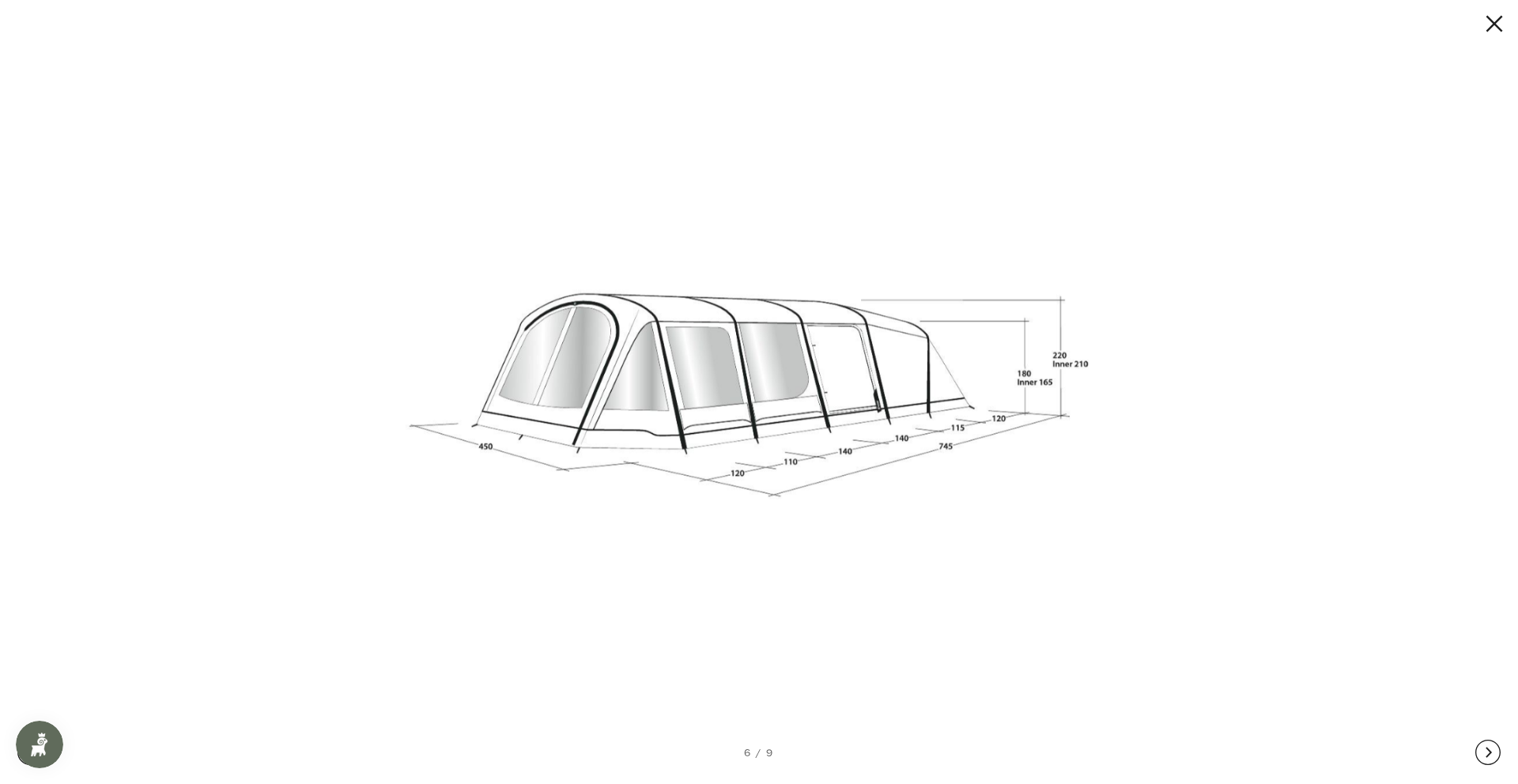
click at [1490, 746] on button at bounding box center [1488, 752] width 26 height 63
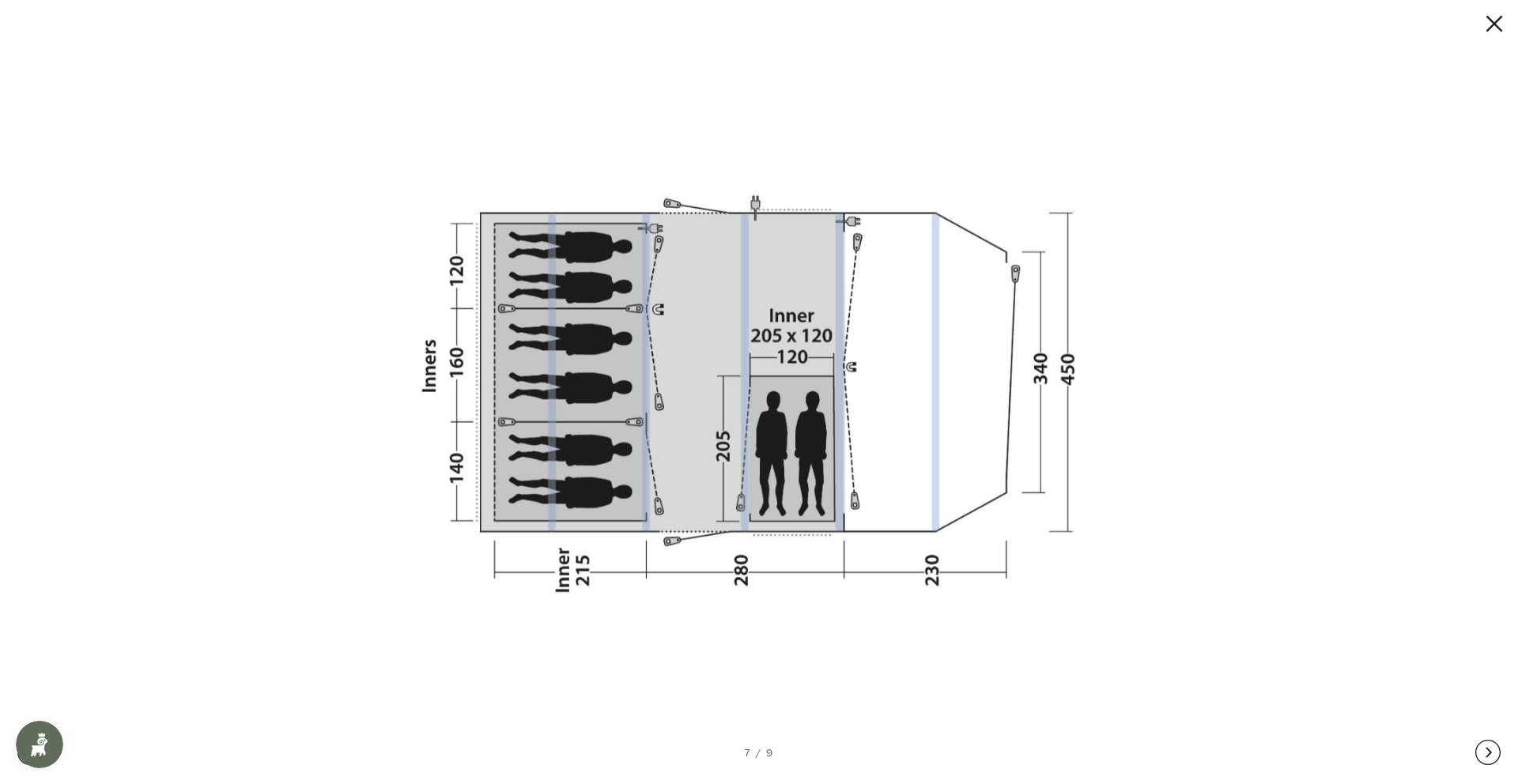
click at [1490, 746] on button at bounding box center [1488, 752] width 26 height 63
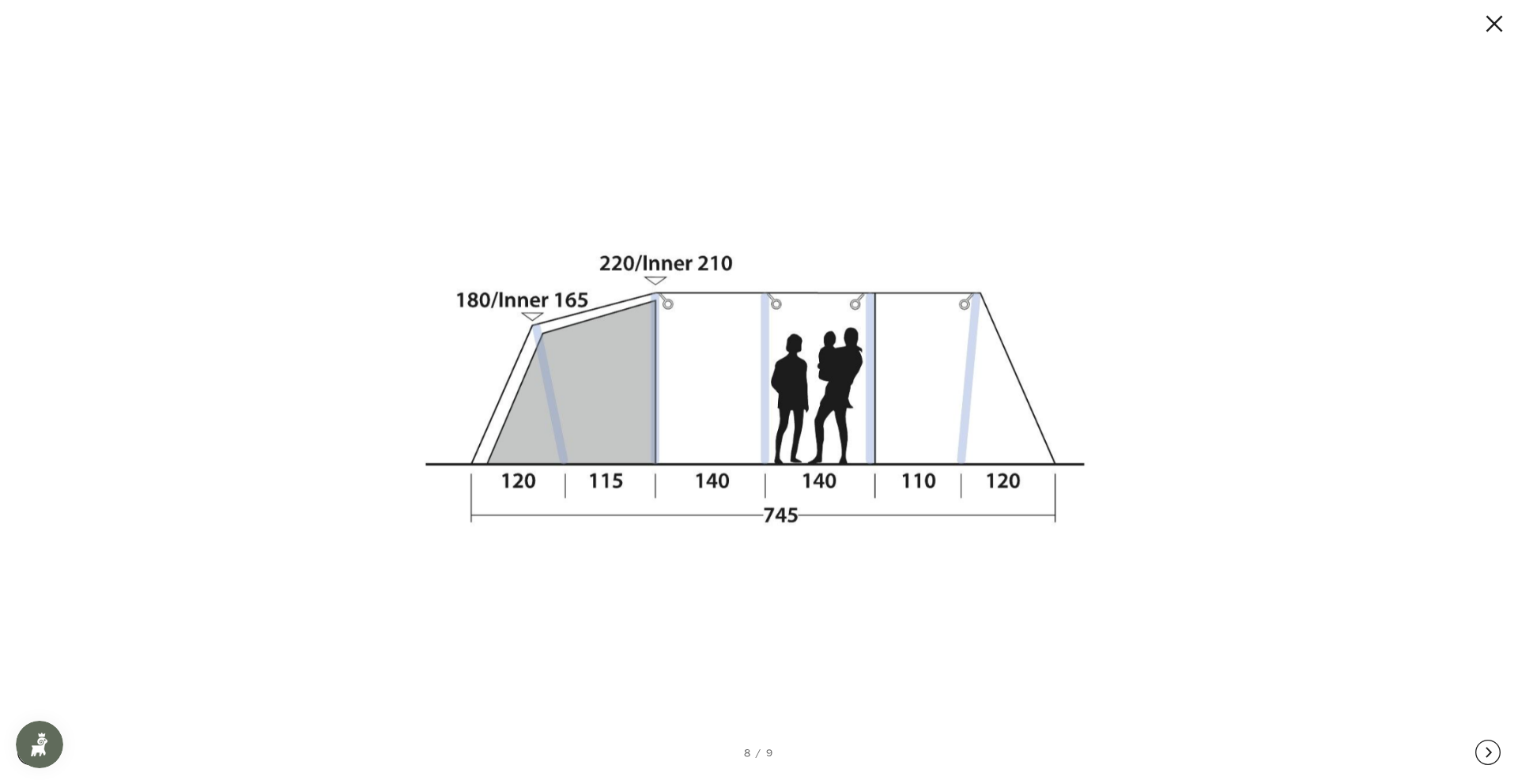
click at [1490, 746] on button at bounding box center [1488, 752] width 26 height 63
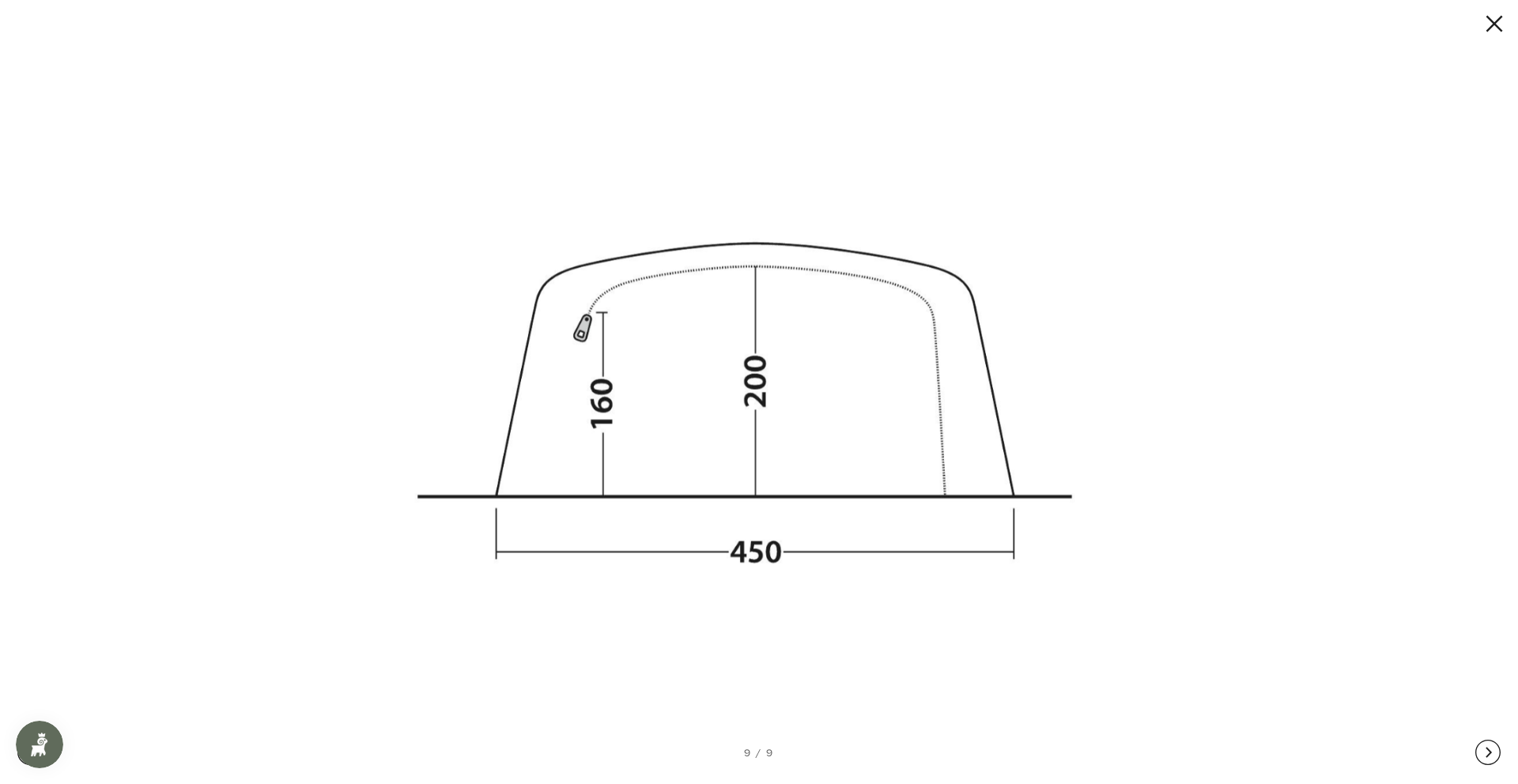
click at [1490, 746] on button at bounding box center [1488, 752] width 26 height 63
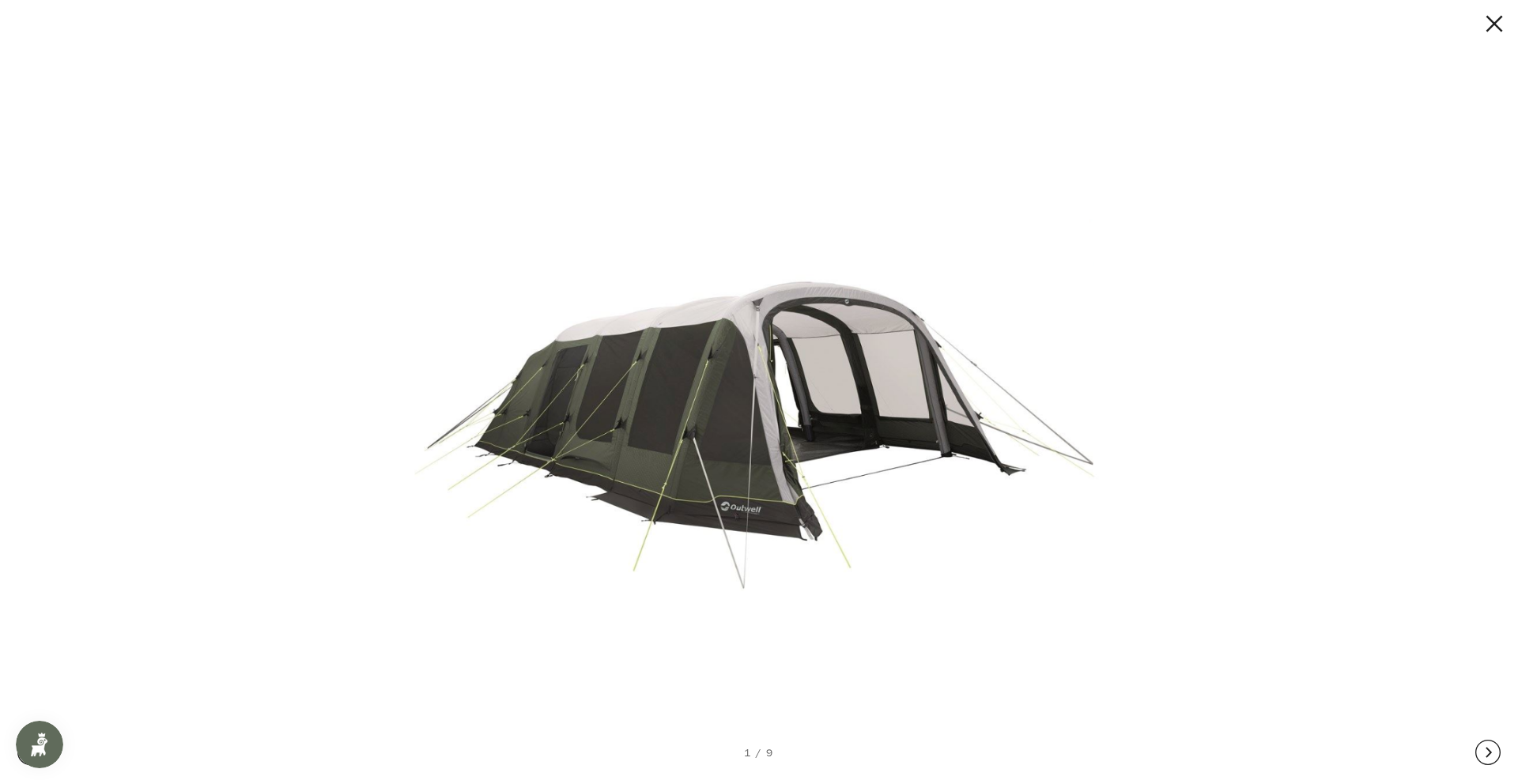
click at [1490, 746] on button at bounding box center [1488, 752] width 26 height 63
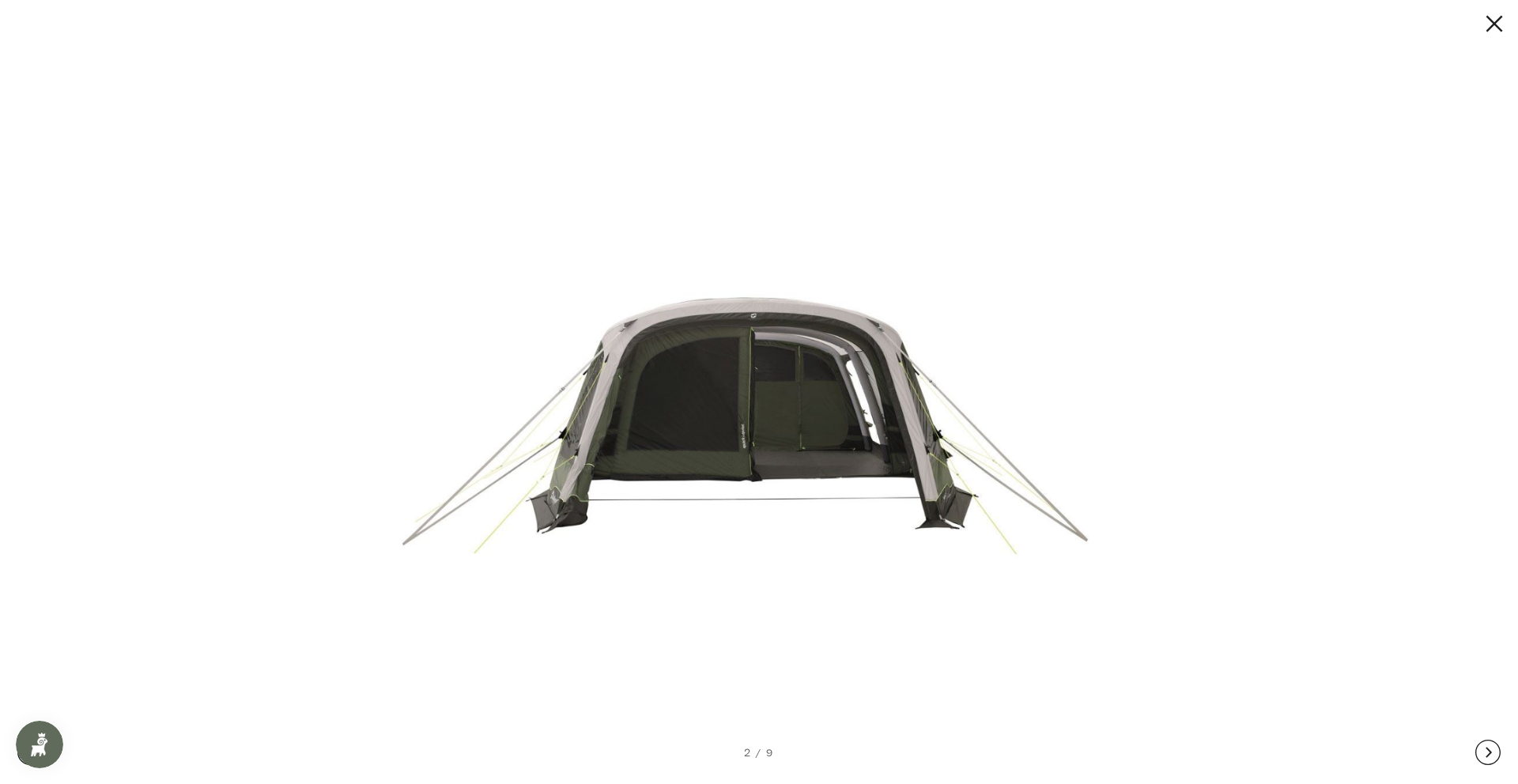
click at [1498, 18] on button at bounding box center [1479, 24] width 48 height 26
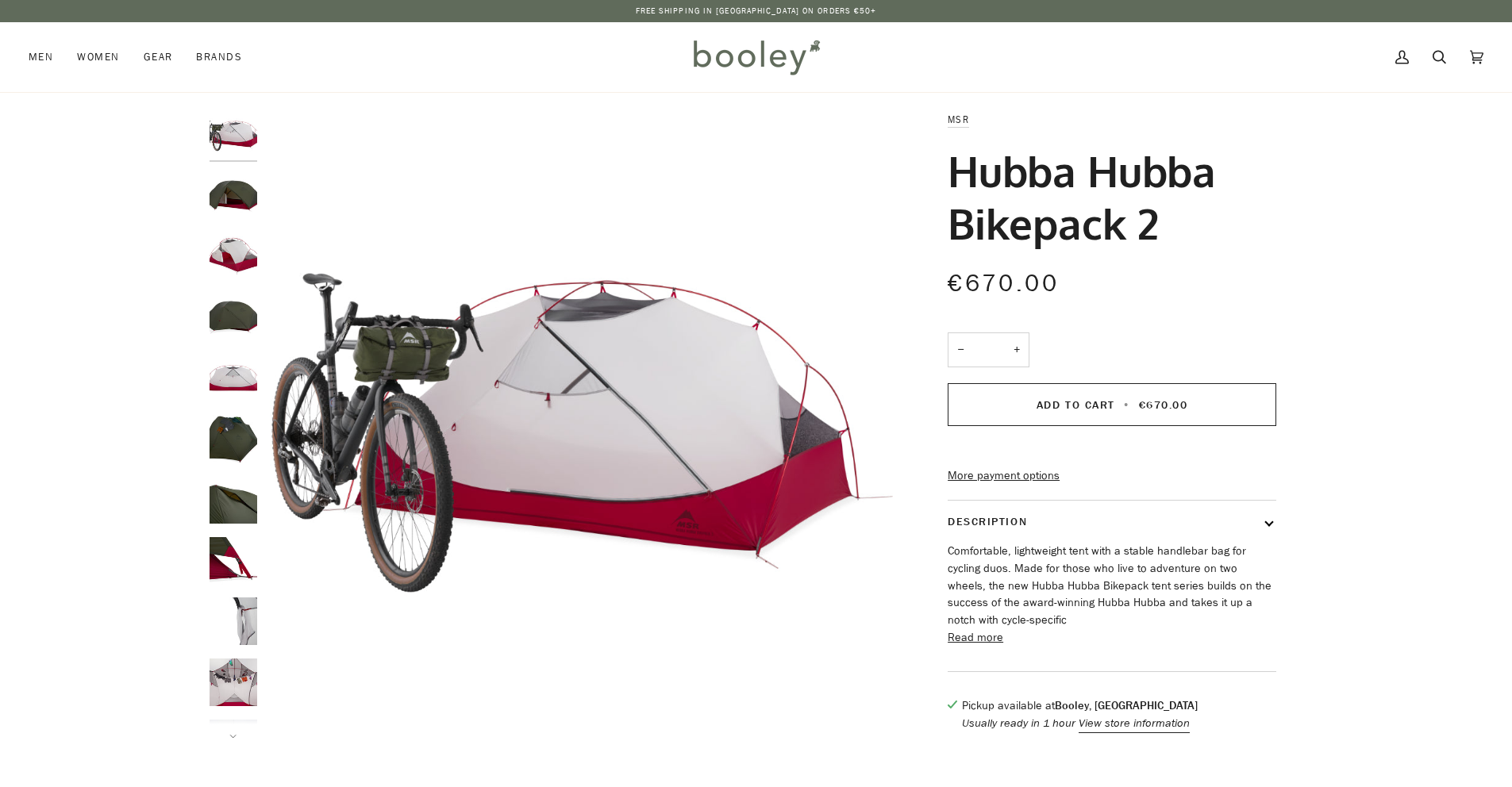
click at [236, 198] on img "MSR Hubba Hubba Bikepack 2 - Booley Galway" at bounding box center [234, 196] width 48 height 48
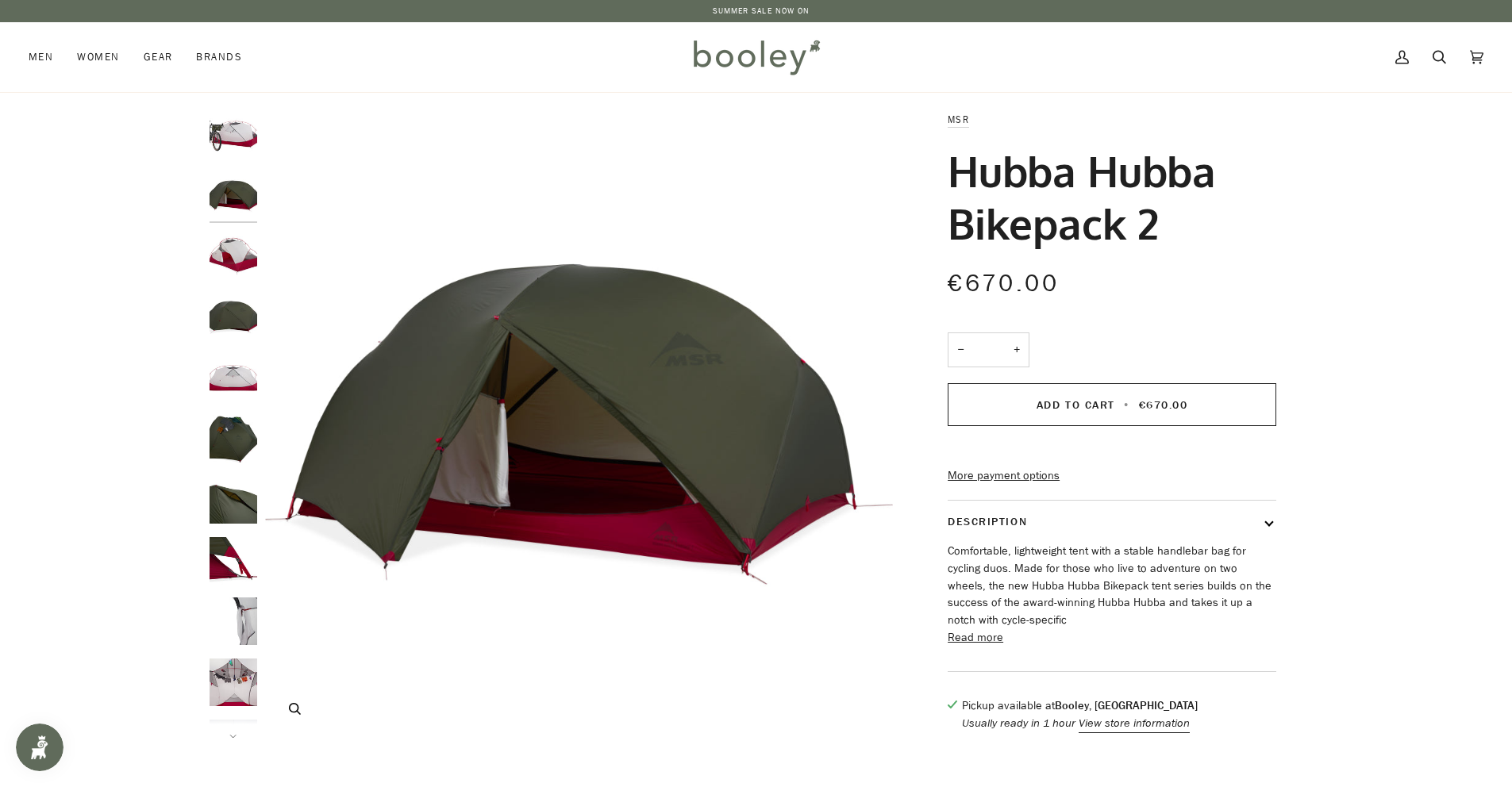
click at [296, 712] on icon "MSR Hubba Hubba Bikepack 2 - Booley Galway" at bounding box center [295, 709] width 12 height 12
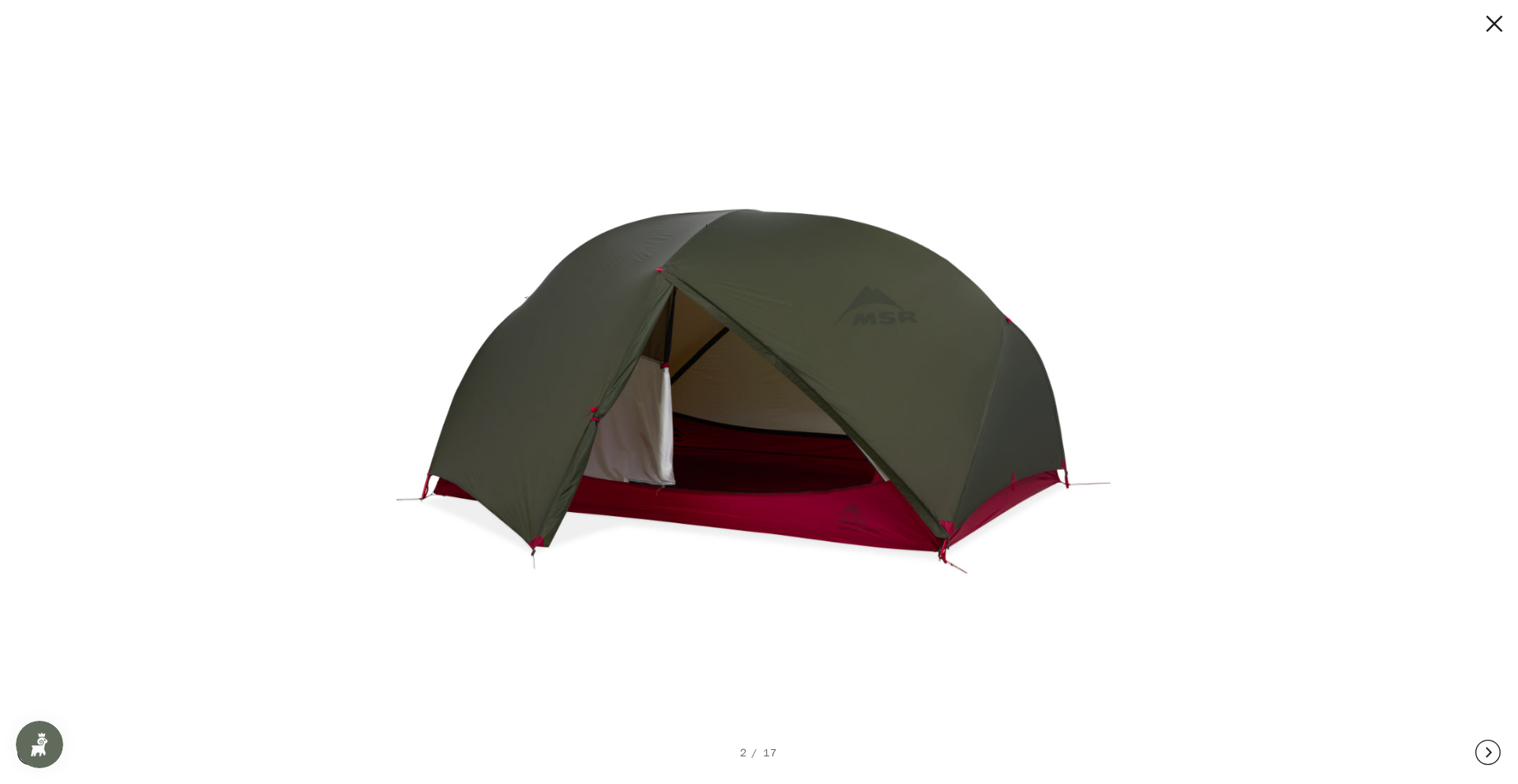
click at [1491, 745] on button at bounding box center [1488, 752] width 26 height 63
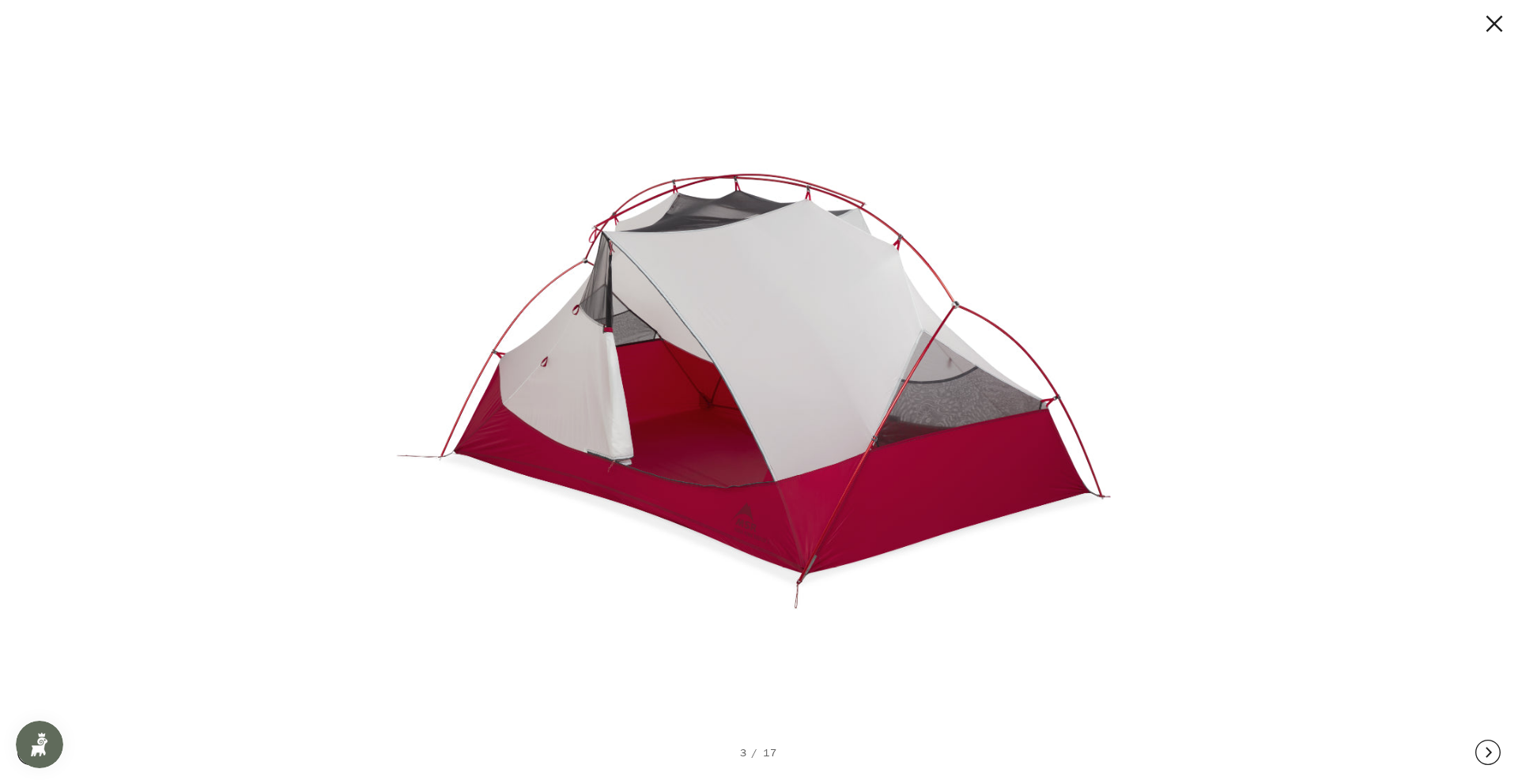
click at [1491, 745] on button at bounding box center [1488, 752] width 26 height 63
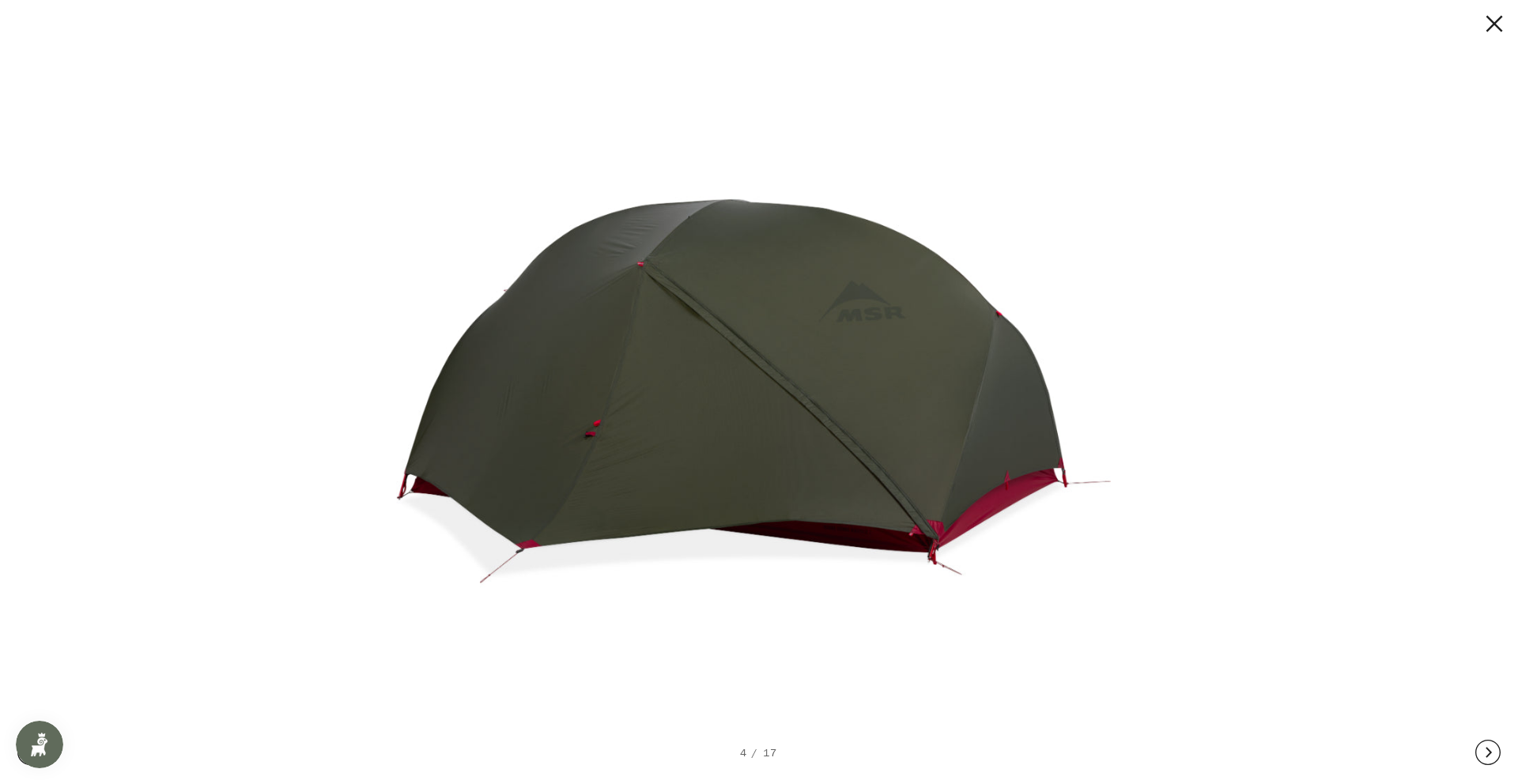
click at [1491, 745] on button at bounding box center [1488, 752] width 26 height 63
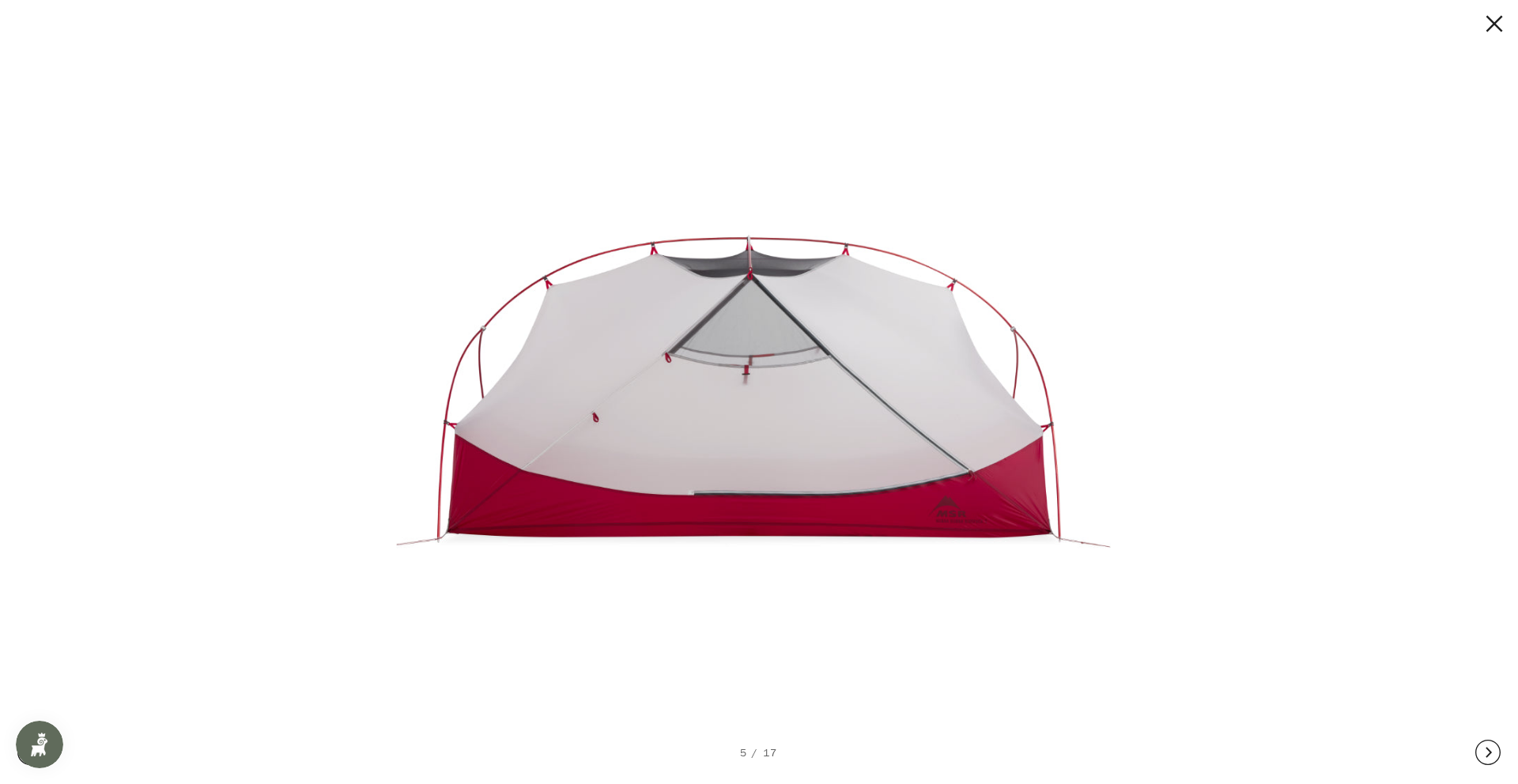
click at [1491, 745] on button at bounding box center [1488, 752] width 26 height 63
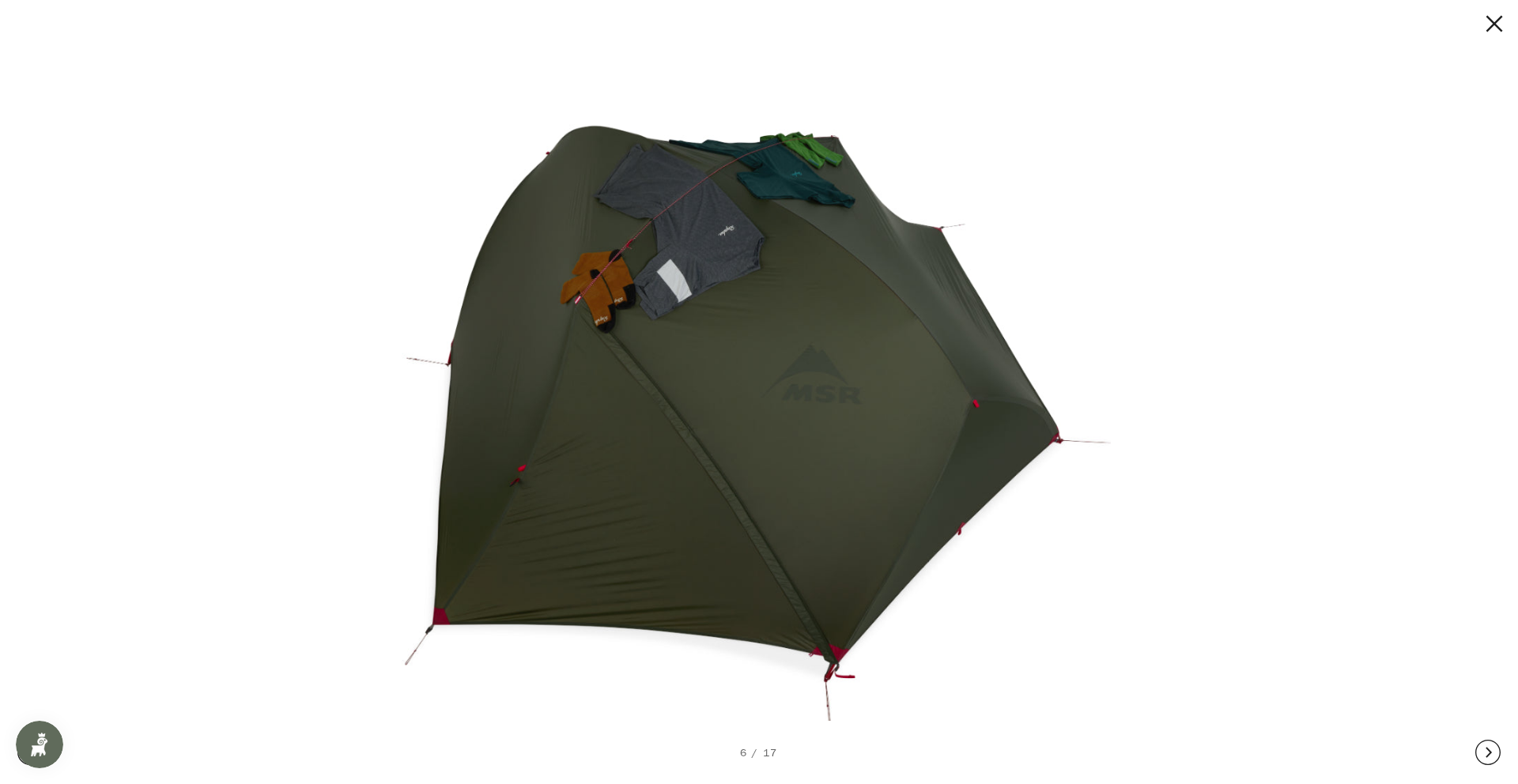
click at [1491, 745] on button at bounding box center [1488, 752] width 26 height 63
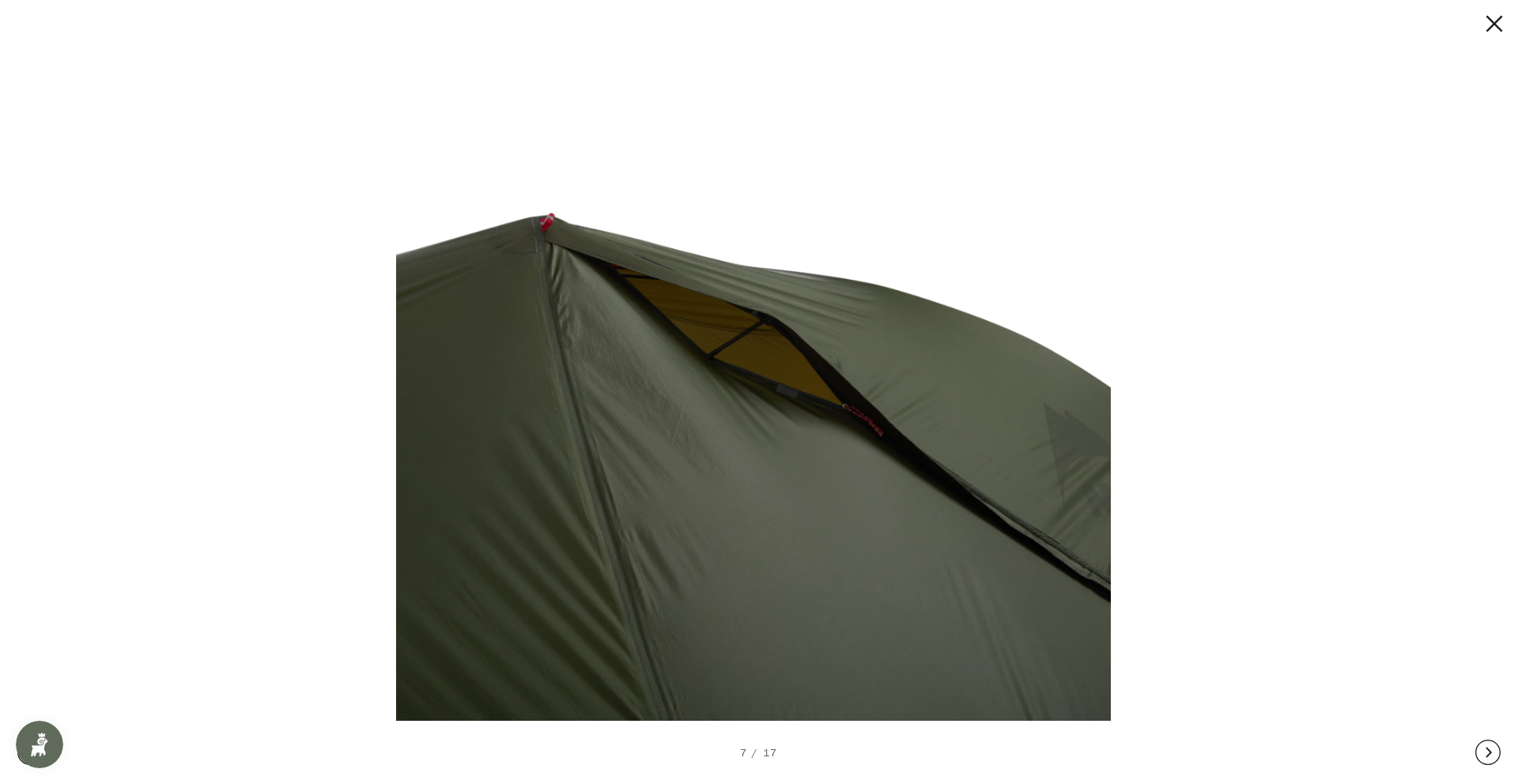
click at [1491, 745] on button at bounding box center [1488, 752] width 26 height 63
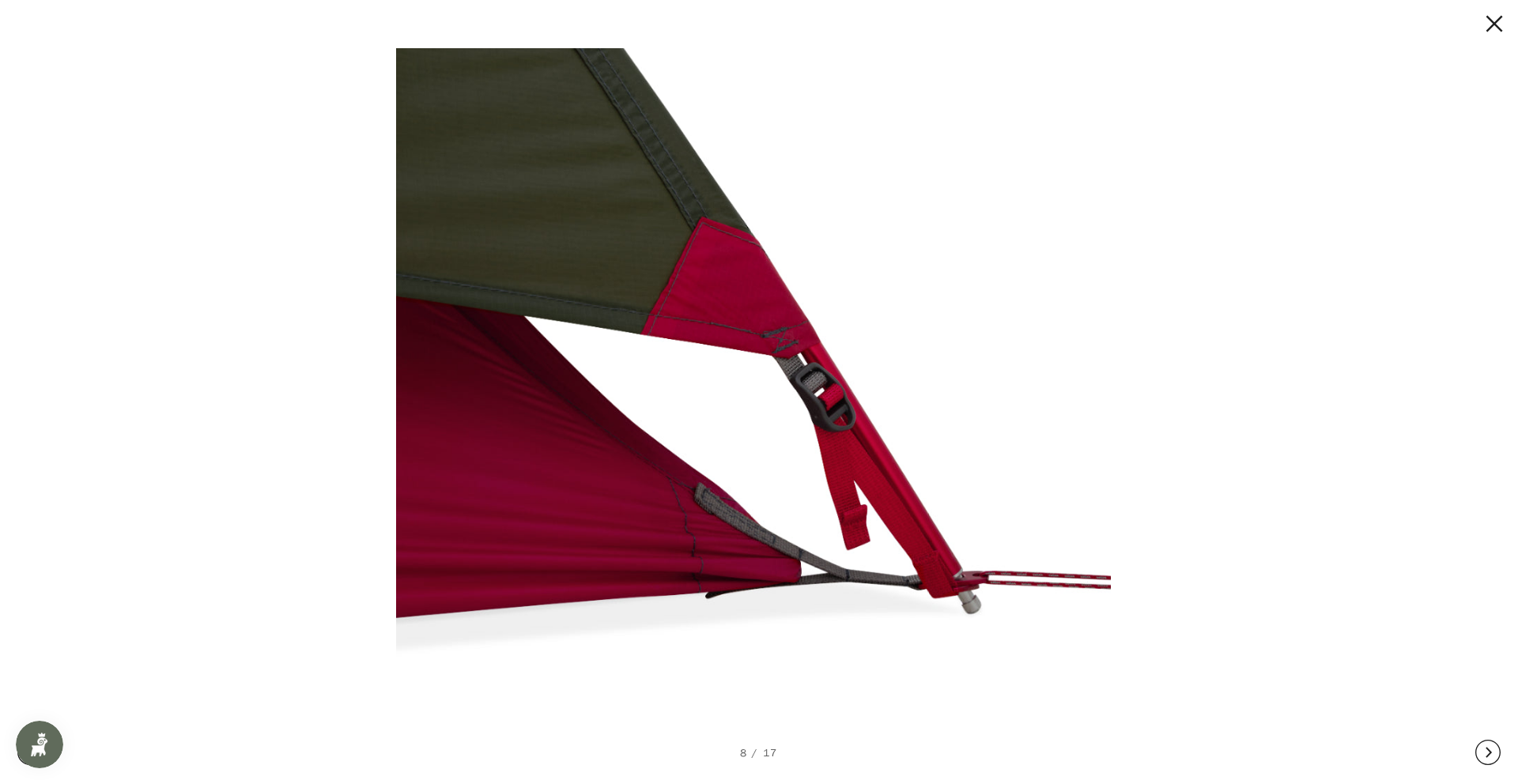
click at [1492, 745] on button at bounding box center [1488, 752] width 26 height 63
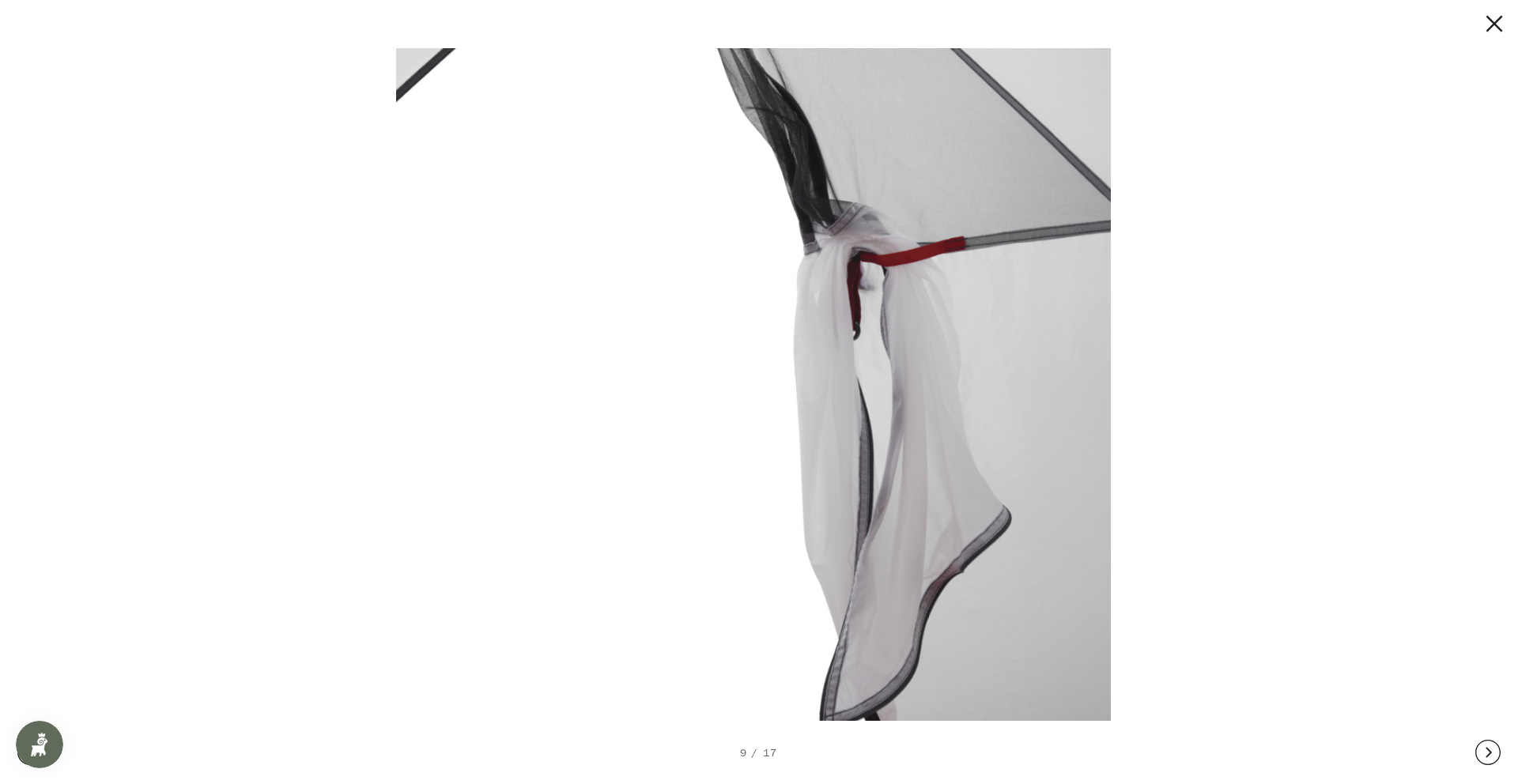
click at [1492, 745] on button at bounding box center [1488, 752] width 26 height 63
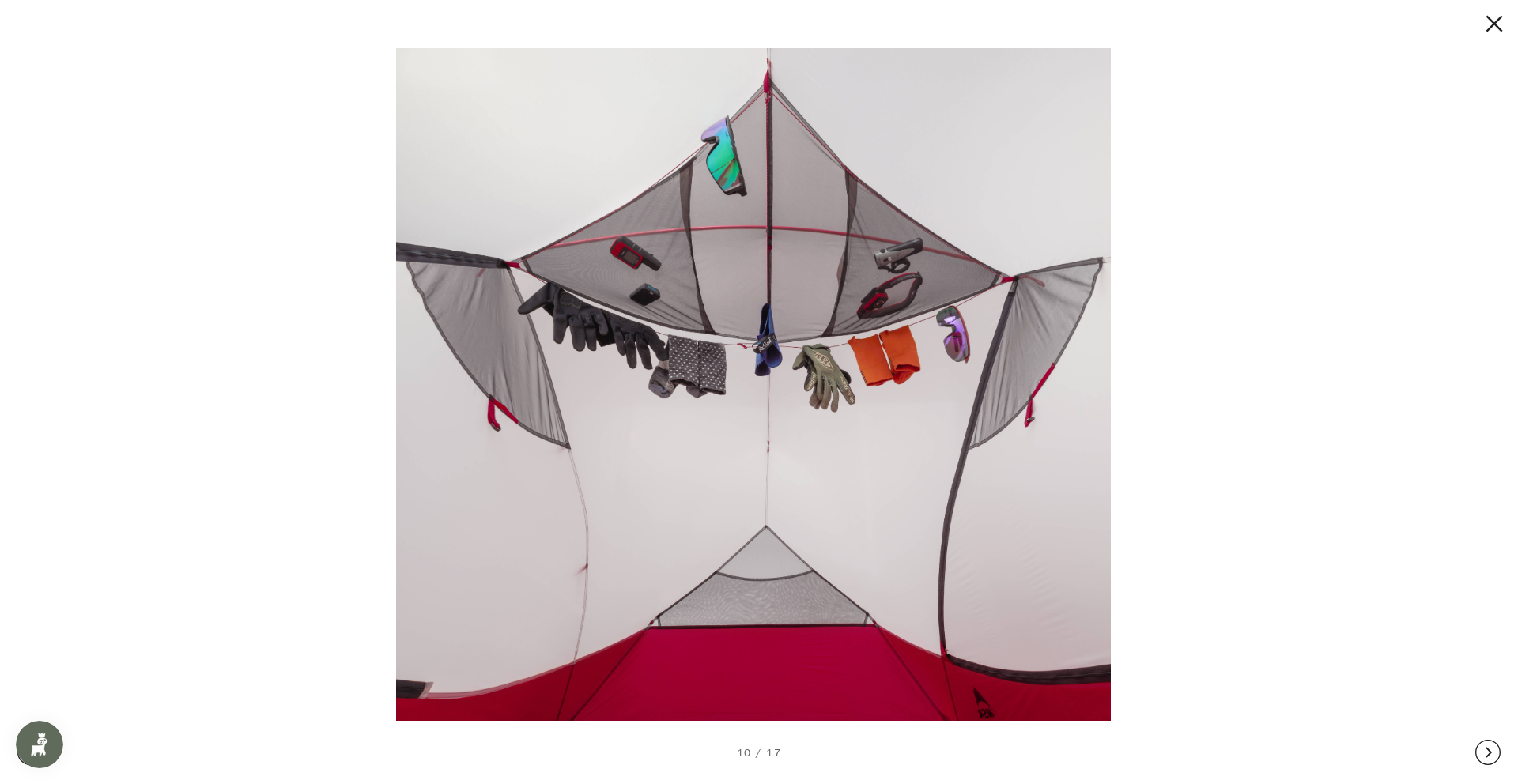
click at [1492, 745] on button at bounding box center [1488, 752] width 26 height 63
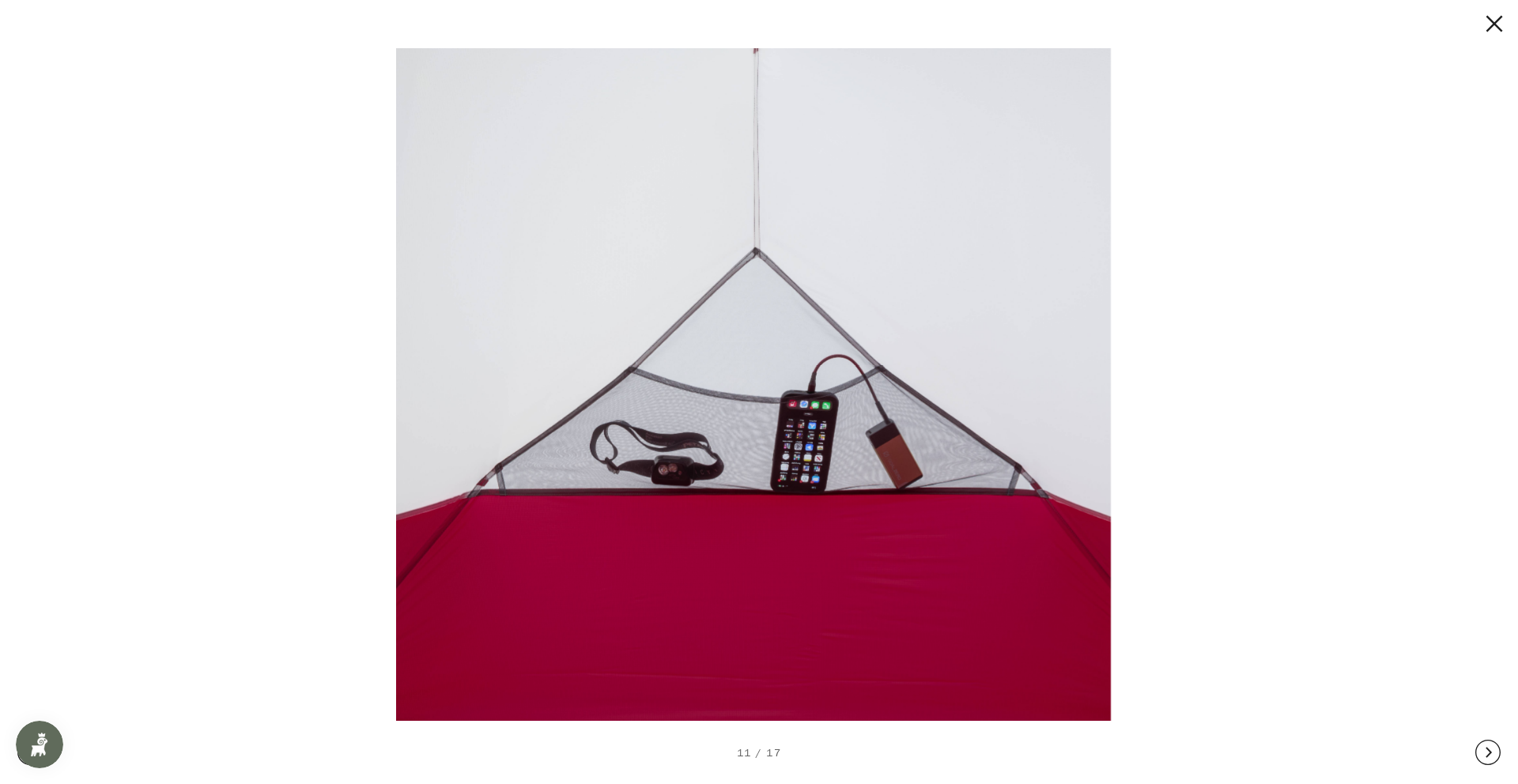
click at [1492, 745] on button at bounding box center [1488, 752] width 26 height 63
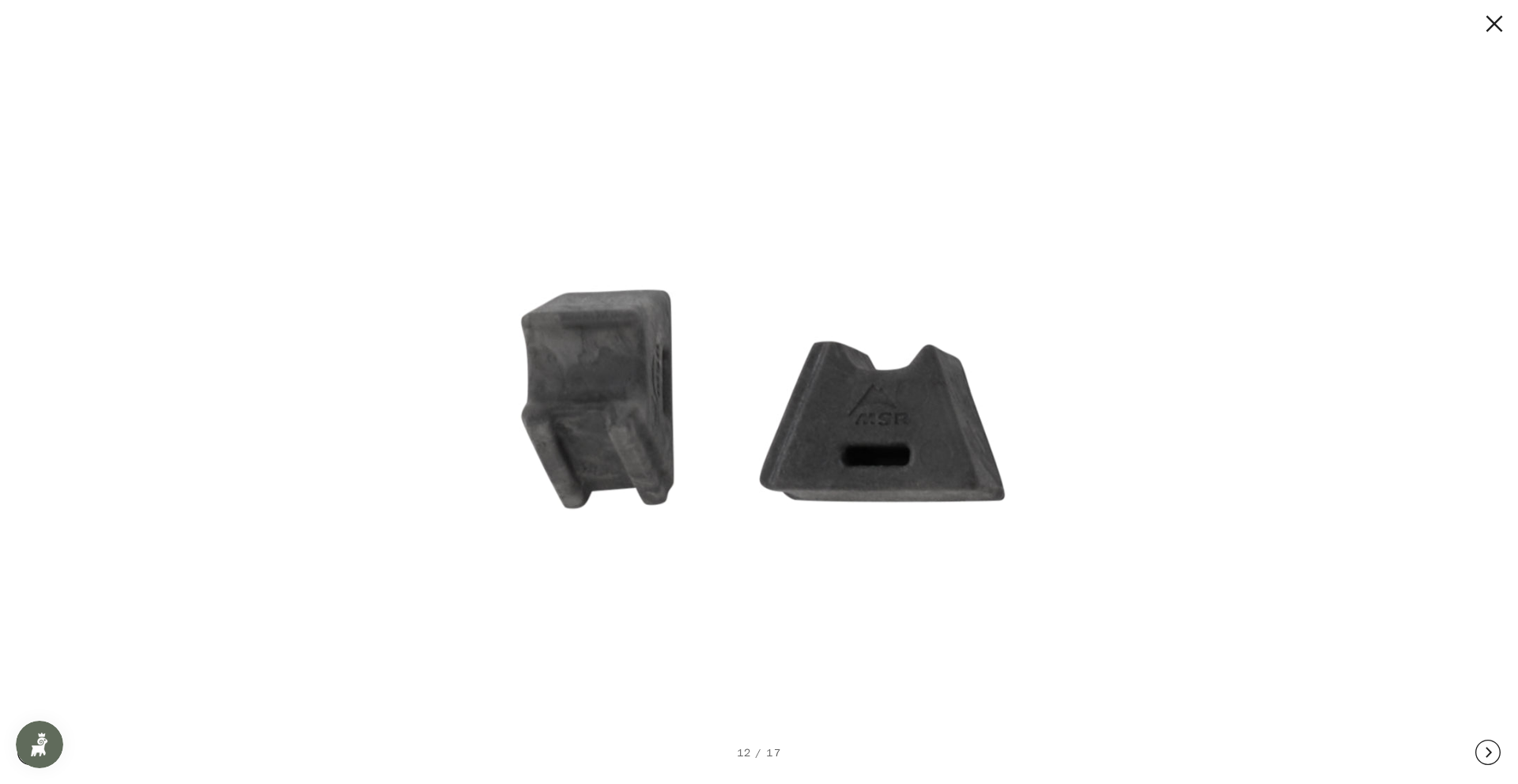
click at [1492, 745] on button at bounding box center [1488, 752] width 26 height 63
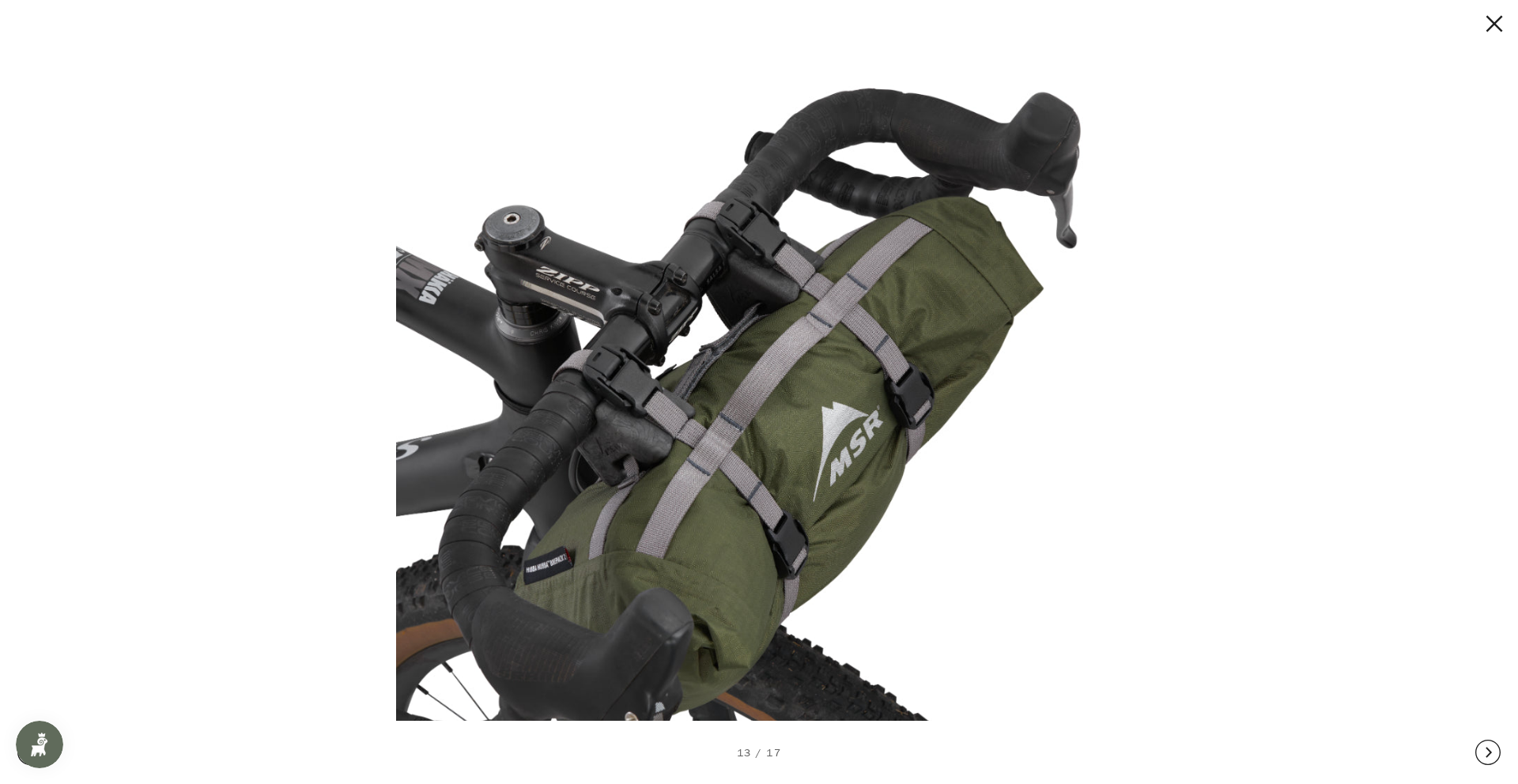
click at [1492, 745] on button at bounding box center [1488, 752] width 26 height 63
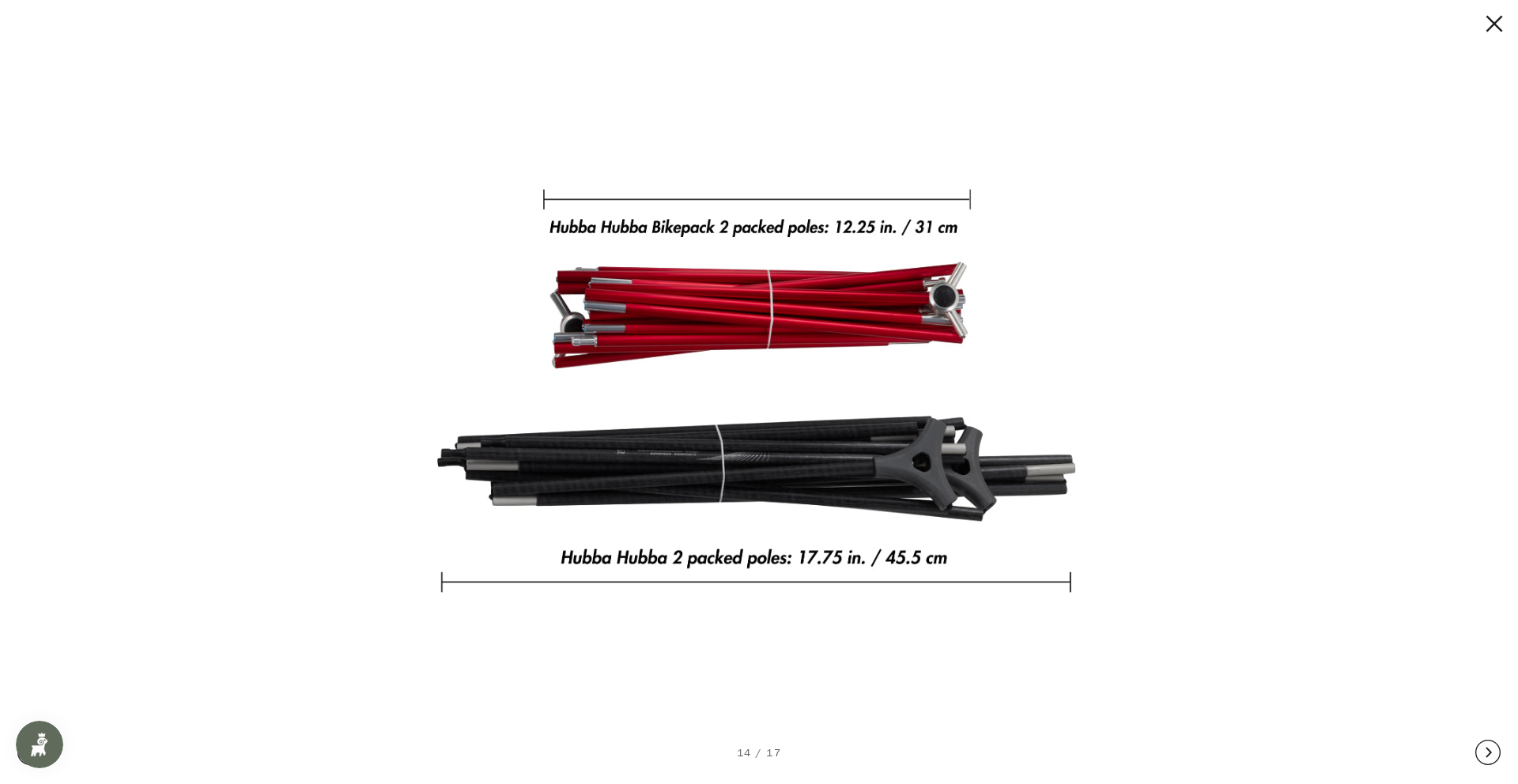
click at [1492, 745] on button at bounding box center [1488, 752] width 26 height 63
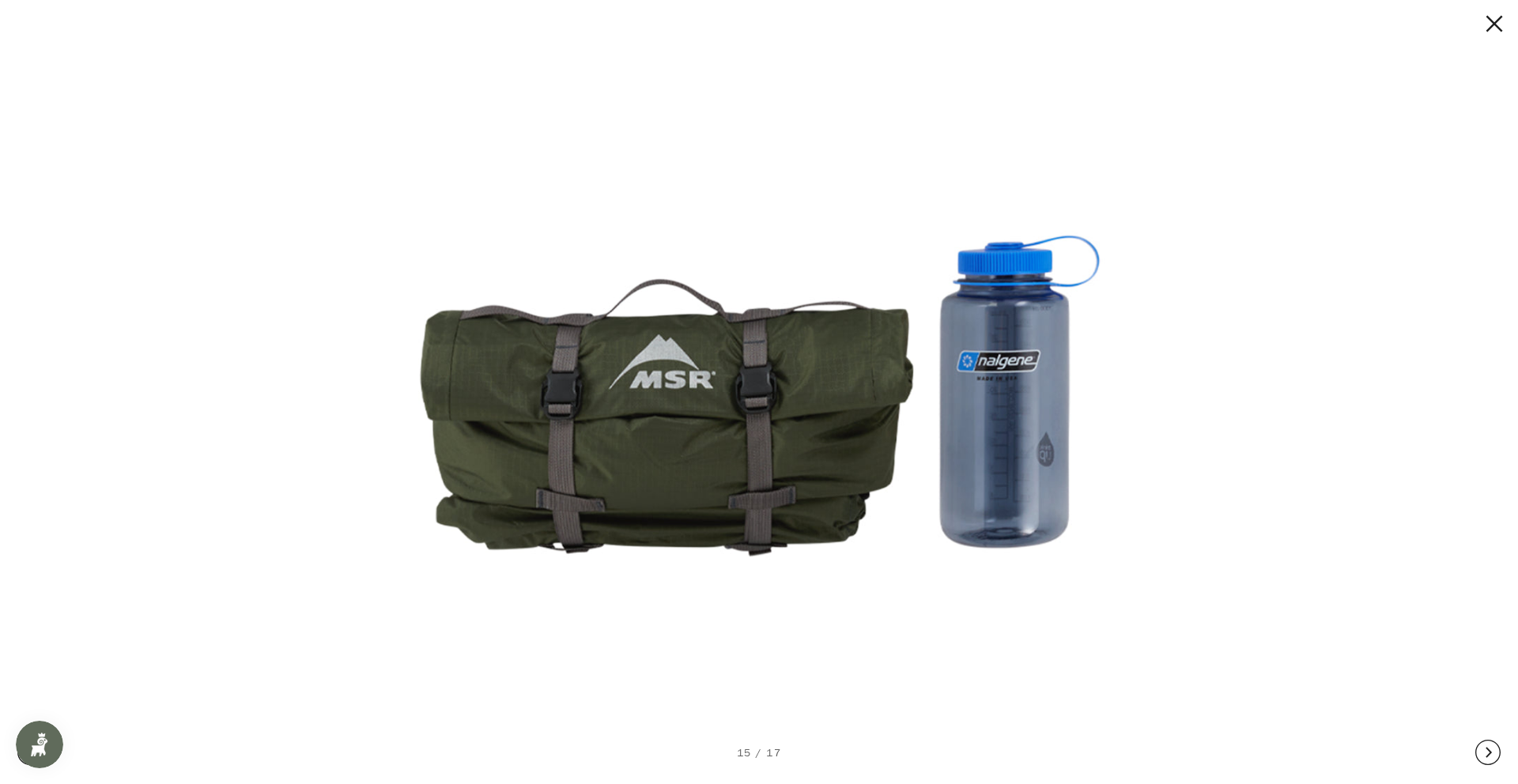
click at [1492, 745] on button at bounding box center [1488, 752] width 26 height 63
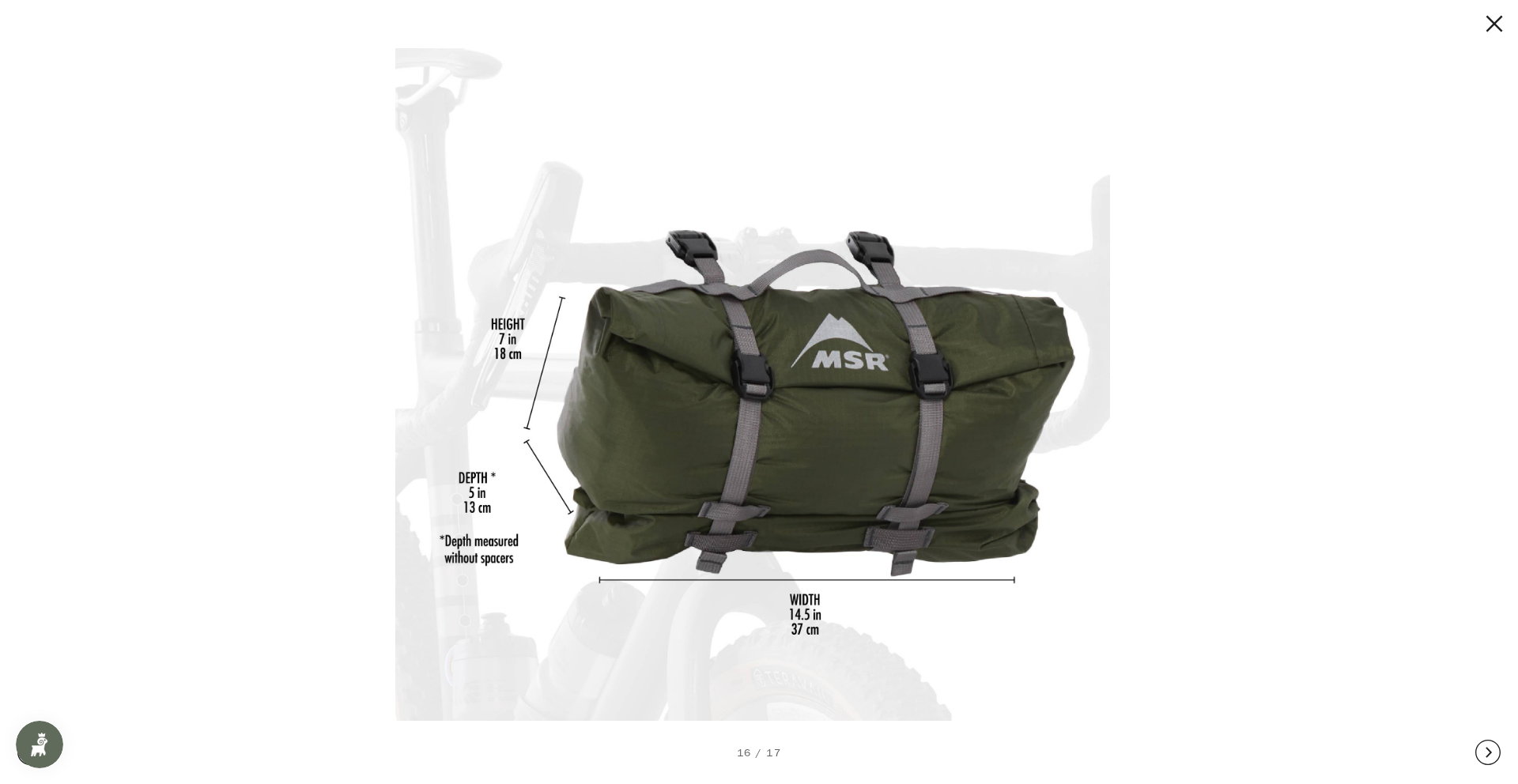
click at [1492, 745] on button at bounding box center [1488, 752] width 26 height 63
